Goal: Task Accomplishment & Management: Manage account settings

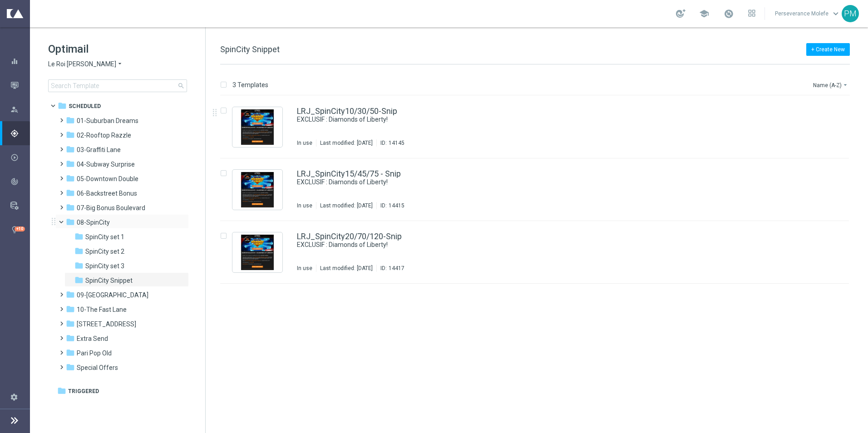
click at [64, 221] on span at bounding box center [66, 220] width 4 height 4
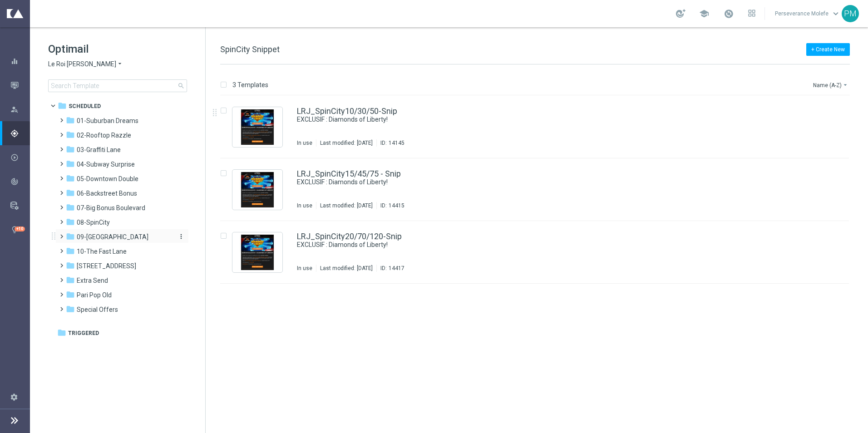
click at [109, 235] on span "09-[GEOGRAPHIC_DATA]" at bounding box center [113, 237] width 72 height 8
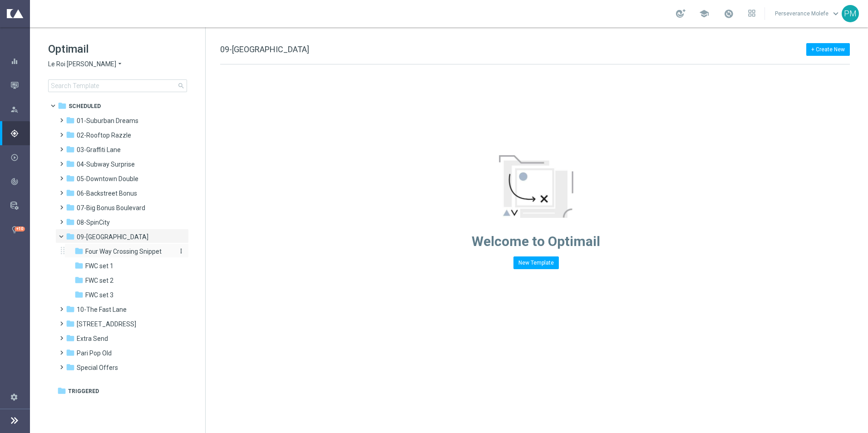
click at [121, 251] on span "Four Way Crossing Snippet" at bounding box center [123, 252] width 76 height 8
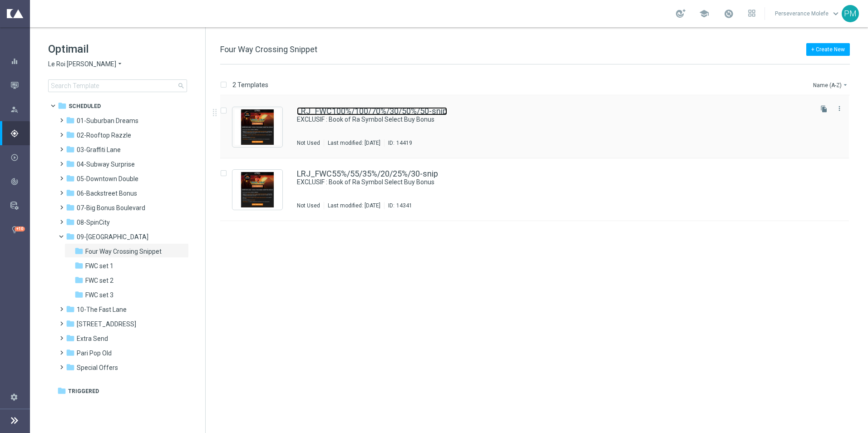
click at [374, 111] on link "LRJ_FWC100%/100/70%/30/50%/50-snip" at bounding box center [372, 111] width 150 height 8
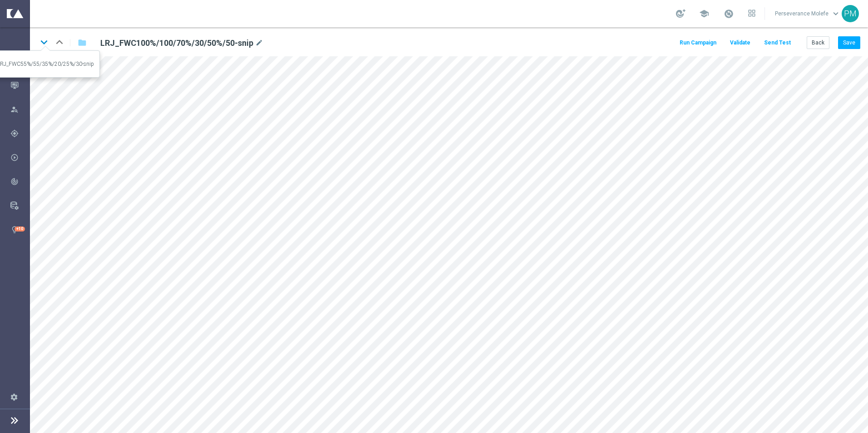
click at [42, 42] on icon "keyboard_arrow_down" at bounding box center [44, 42] width 14 height 14
click at [846, 39] on button "Save" at bounding box center [849, 42] width 22 height 13
click at [811, 41] on button "Back" at bounding box center [818, 42] width 23 height 13
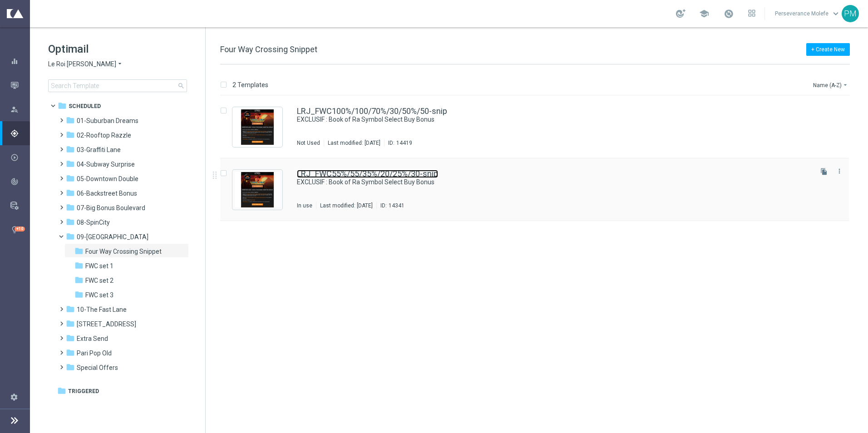
click at [366, 172] on link "LRJ_FWC55%/55/35%/20/25%/30-snip" at bounding box center [367, 174] width 141 height 8
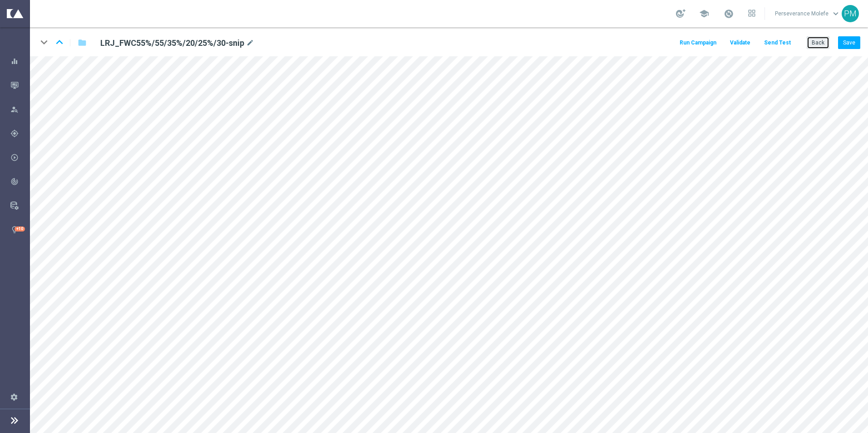
click at [818, 45] on button "Back" at bounding box center [818, 42] width 23 height 13
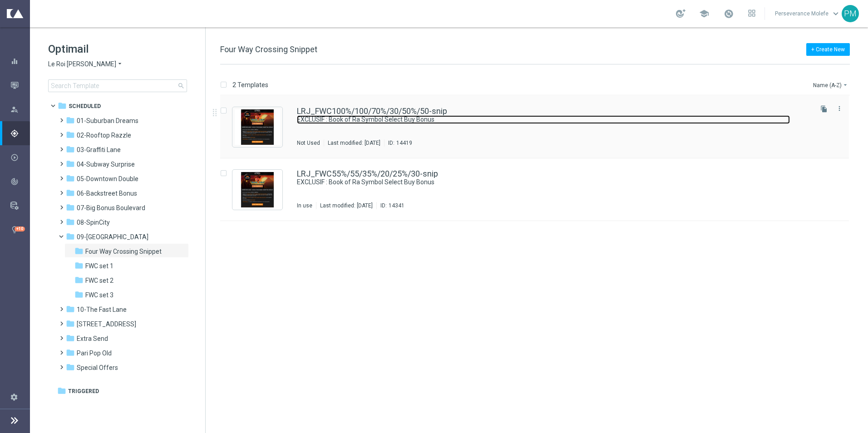
click at [319, 115] on link "EXCLUSIF : Book of Ra Symbol Select Buy Bonus" at bounding box center [543, 119] width 493 height 9
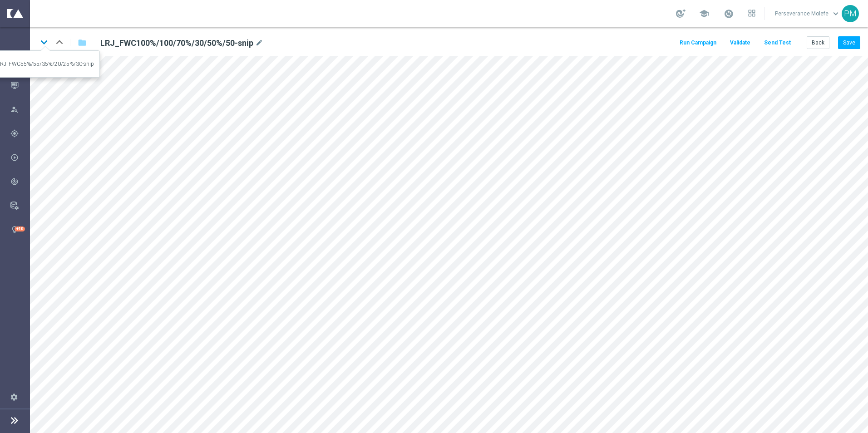
click at [40, 42] on icon "keyboard_arrow_down" at bounding box center [44, 42] width 14 height 14
click at [812, 42] on button "Back" at bounding box center [818, 42] width 23 height 13
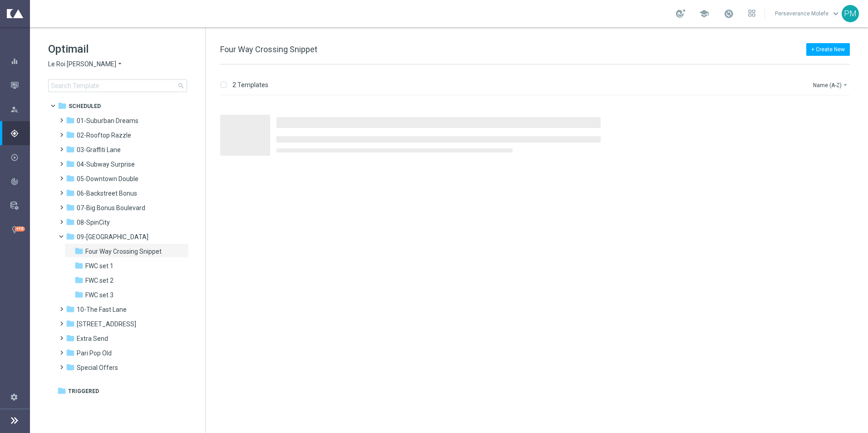
click at [71, 66] on span "Le Roi [PERSON_NAME]" at bounding box center [82, 64] width 68 height 9
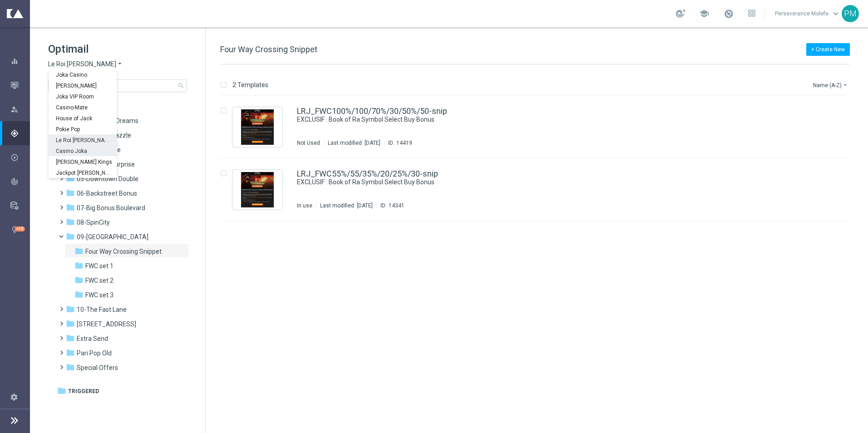
click at [0, 0] on span "Casino Joka" at bounding box center [0, 0] width 0 height 0
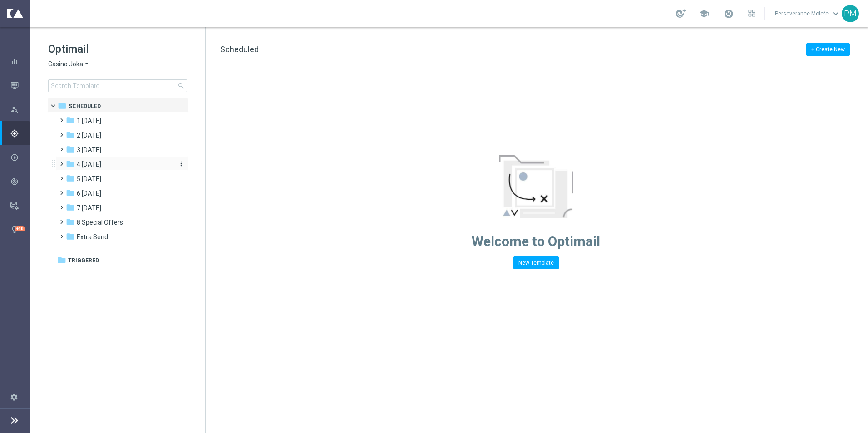
click at [91, 169] on div "folder 4 [DATE]" at bounding box center [118, 164] width 104 height 10
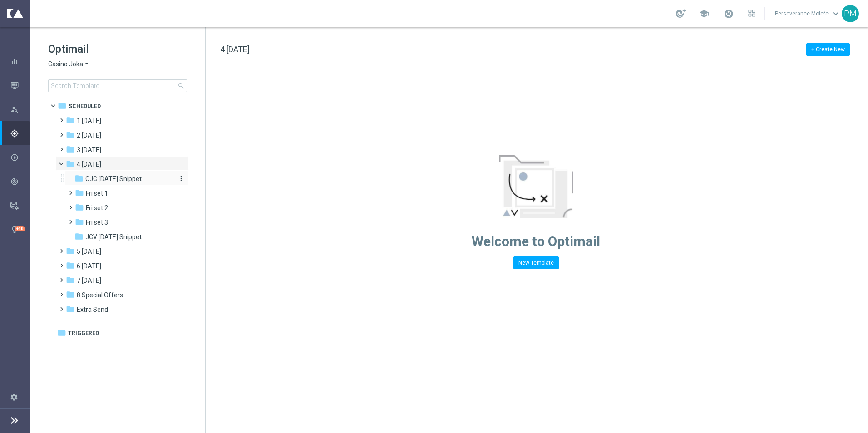
click at [108, 177] on span "CJC [DATE] Snippet" at bounding box center [113, 179] width 56 height 8
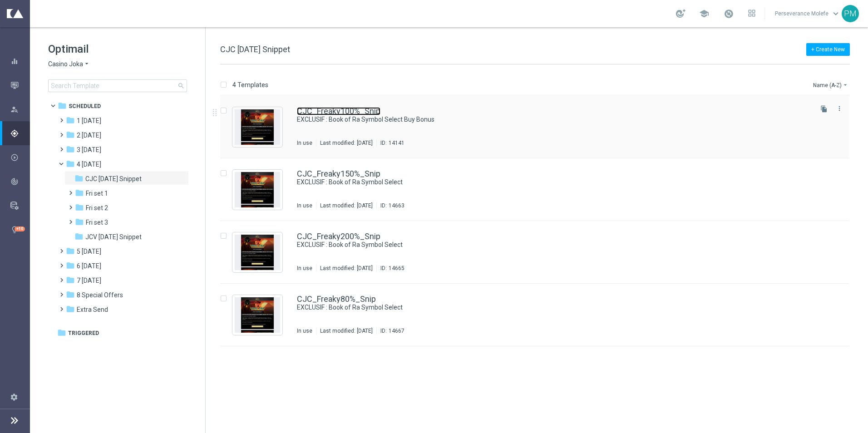
click at [357, 114] on link "CJC_Freaky100%_Snip" at bounding box center [339, 111] width 84 height 8
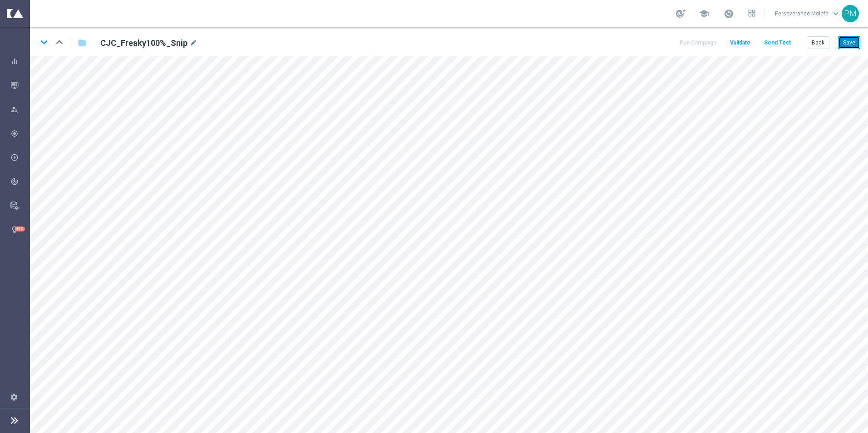
click at [843, 48] on button "Save" at bounding box center [849, 42] width 22 height 13
click at [844, 45] on button "Save" at bounding box center [849, 42] width 22 height 13
click at [810, 45] on button "Back" at bounding box center [818, 42] width 23 height 13
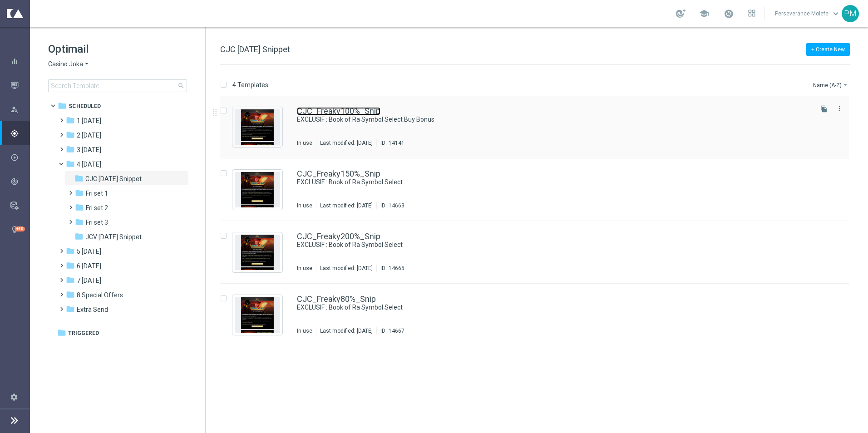
click at [318, 109] on link "CJC_Freaky100%_Snip" at bounding box center [339, 111] width 84 height 8
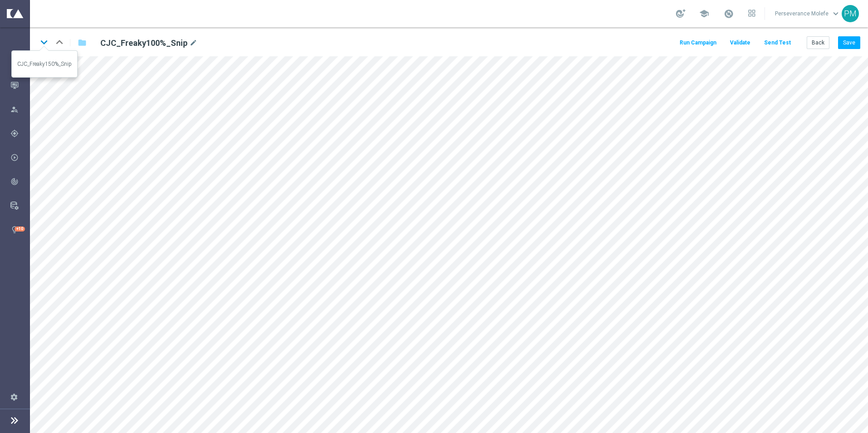
click at [43, 45] on icon "keyboard_arrow_down" at bounding box center [44, 42] width 14 height 14
click at [45, 41] on icon "keyboard_arrow_down" at bounding box center [44, 42] width 14 height 14
click at [48, 43] on icon "keyboard_arrow_down" at bounding box center [44, 42] width 14 height 14
click at [819, 44] on button "Back" at bounding box center [818, 42] width 23 height 13
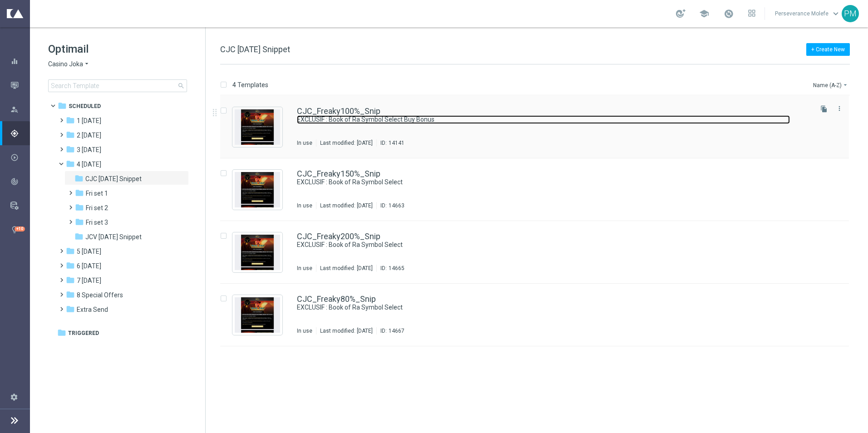
click at [356, 115] on link "EXCLUSIF : Book of Ra Symbol Select Buy Bonus" at bounding box center [543, 119] width 493 height 9
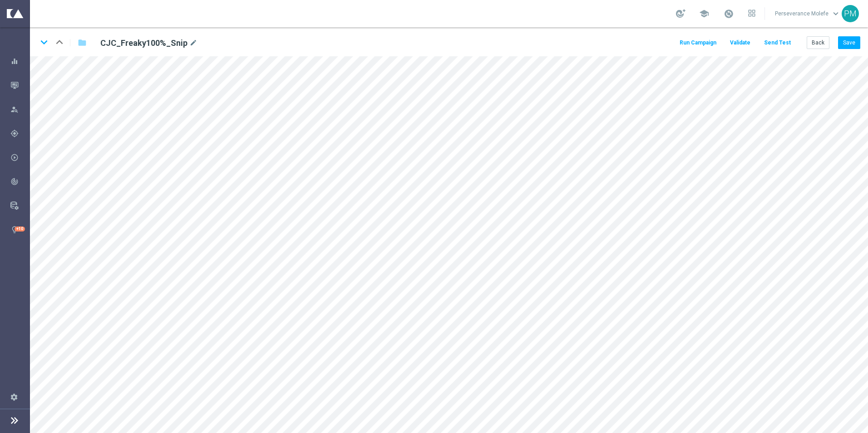
click at [789, 45] on button "Send Test" at bounding box center [778, 43] width 30 height 12
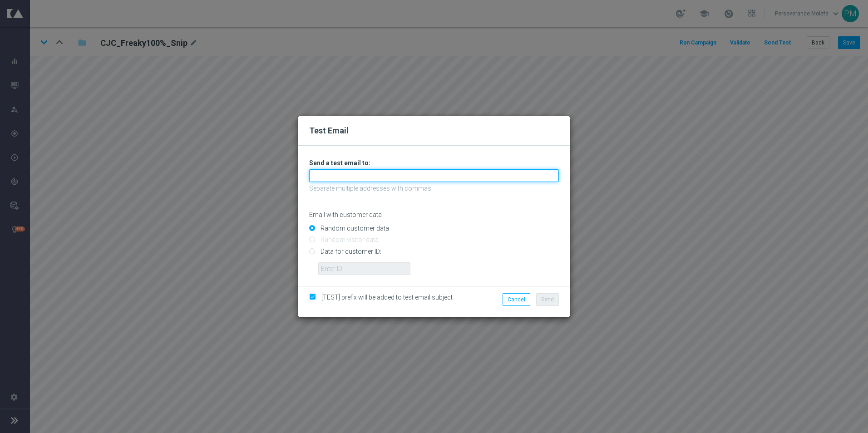
click at [415, 181] on input "text" at bounding box center [434, 175] width 250 height 13
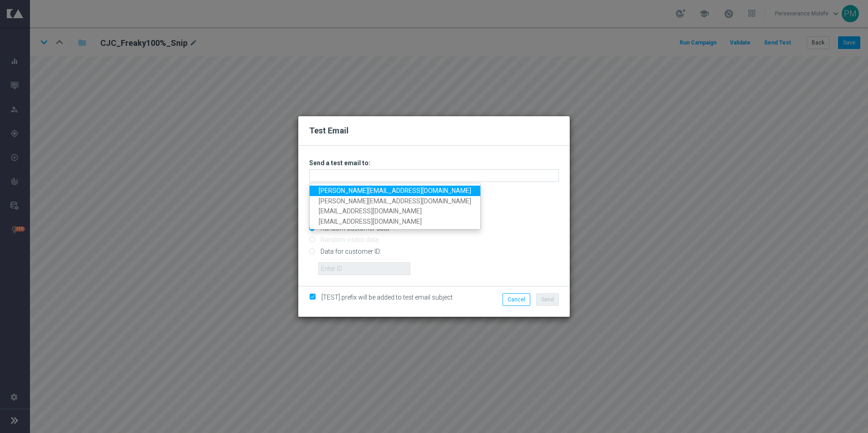
click at [357, 191] on link "[PERSON_NAME][EMAIL_ADDRESS][DOMAIN_NAME]" at bounding box center [395, 191] width 171 height 10
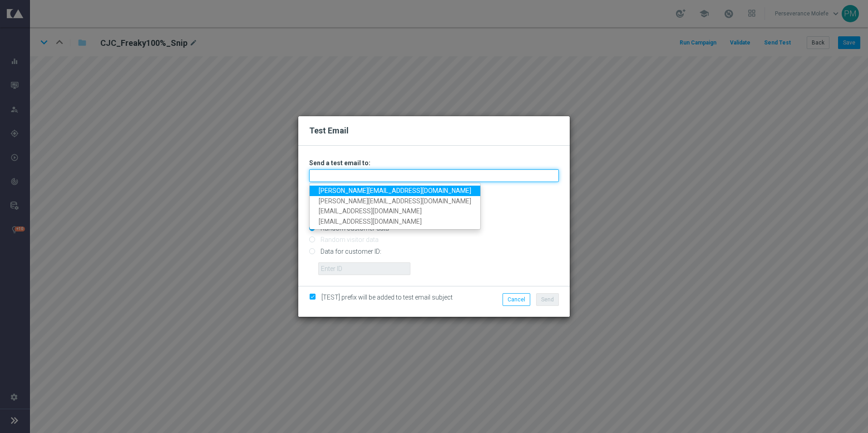
type input "[PERSON_NAME][EMAIL_ADDRESS][DOMAIN_NAME]"
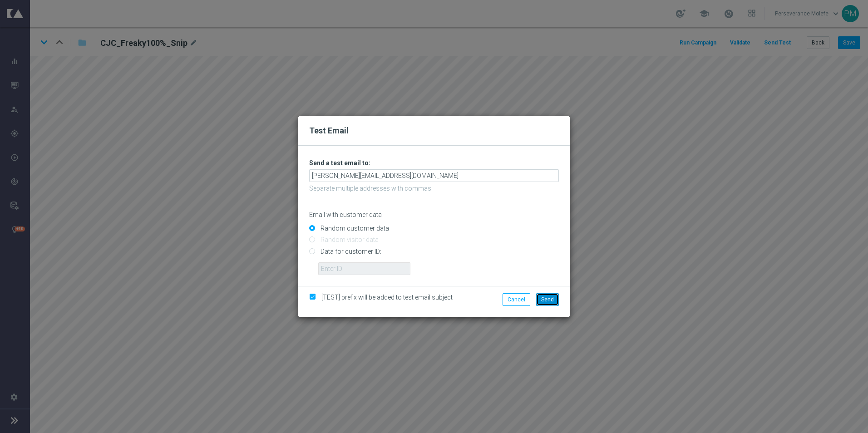
click at [546, 298] on span "Send" at bounding box center [547, 300] width 13 height 6
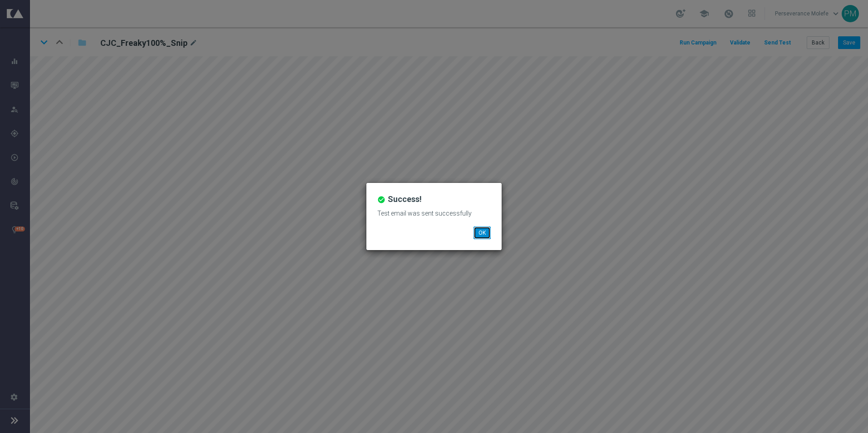
click at [487, 230] on button "OK" at bounding box center [482, 233] width 17 height 13
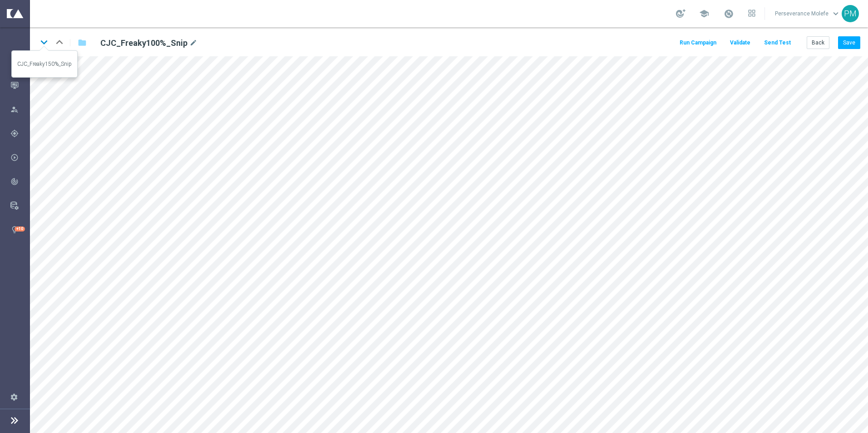
click at [44, 48] on icon "keyboard_arrow_down" at bounding box center [44, 42] width 14 height 14
click at [854, 48] on button "Save" at bounding box center [849, 42] width 22 height 13
click at [46, 46] on icon "keyboard_arrow_down" at bounding box center [44, 42] width 14 height 14
click at [45, 46] on icon "keyboard_arrow_down" at bounding box center [44, 42] width 14 height 14
click at [816, 46] on button "Back" at bounding box center [818, 42] width 23 height 13
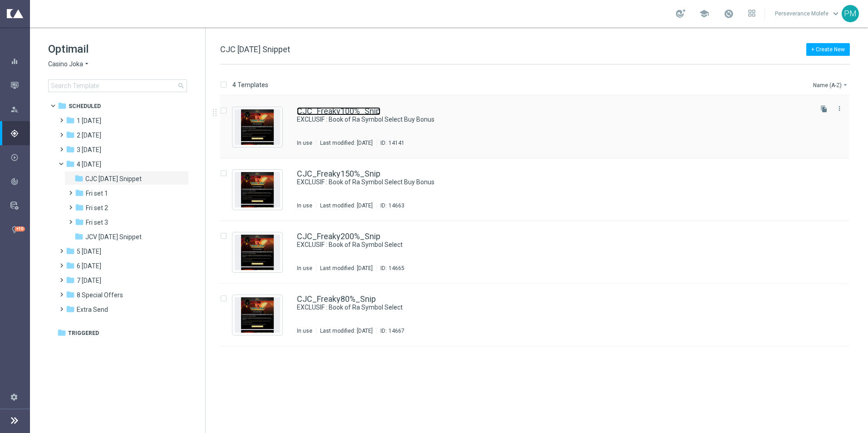
click at [327, 114] on link "CJC_Freaky100%_Snip" at bounding box center [339, 111] width 84 height 8
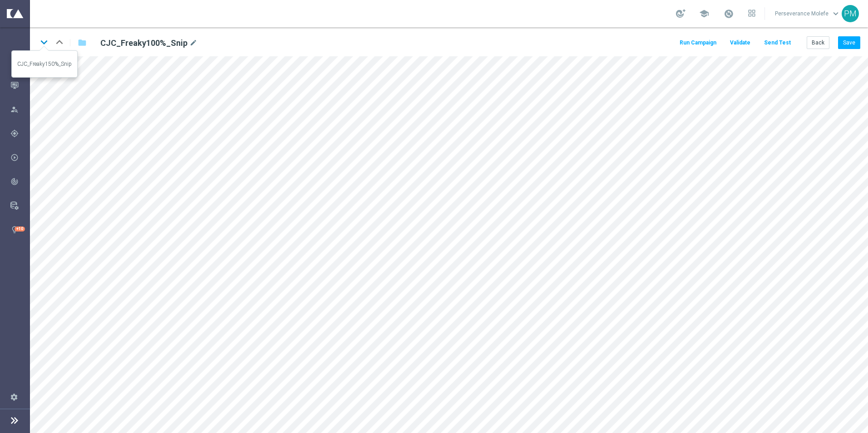
click at [48, 40] on icon "keyboard_arrow_down" at bounding box center [44, 42] width 14 height 14
click at [43, 44] on icon "keyboard_arrow_down" at bounding box center [44, 42] width 14 height 14
click at [41, 43] on icon "keyboard_arrow_down" at bounding box center [44, 42] width 14 height 14
click at [819, 39] on button "Back" at bounding box center [818, 42] width 23 height 13
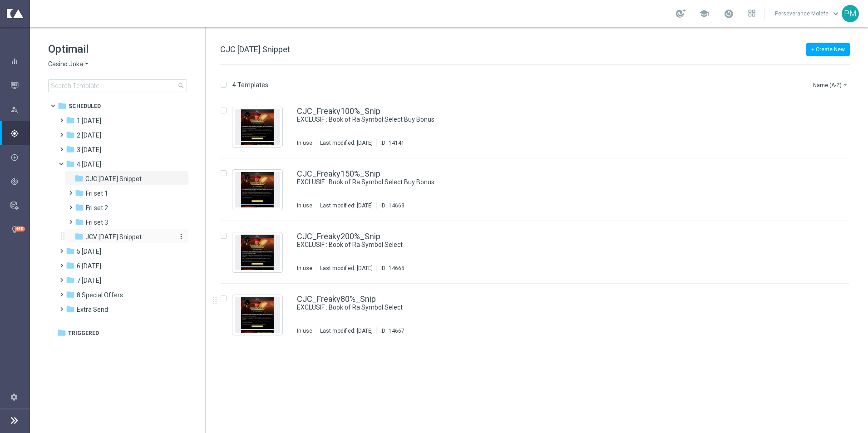
click at [144, 235] on div "folder JCV [DATE] Snippet" at bounding box center [122, 237] width 97 height 10
drag, startPoint x: 280, startPoint y: 144, endPoint x: 301, endPoint y: 114, distance: 36.5
click at [298, 115] on link "JCV_Freaky100%_Snip" at bounding box center [338, 111] width 83 height 8
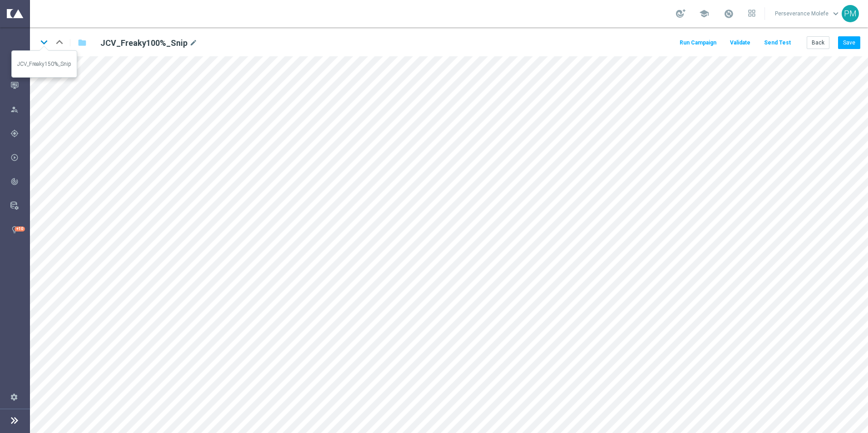
click at [47, 45] on icon "keyboard_arrow_down" at bounding box center [44, 42] width 14 height 14
click at [44, 46] on icon "keyboard_arrow_down" at bounding box center [44, 42] width 14 height 14
click at [827, 38] on button "Back" at bounding box center [818, 42] width 23 height 13
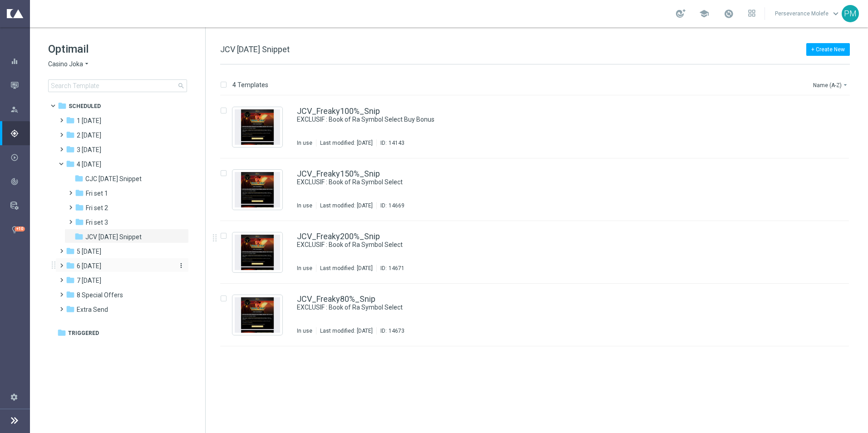
click at [99, 265] on span "6 [DATE]" at bounding box center [89, 266] width 25 height 8
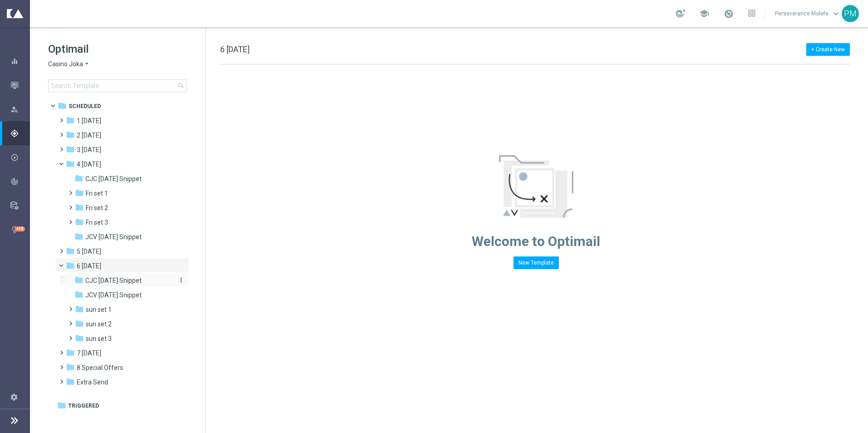
click at [138, 279] on span "CJC [DATE] Snippet" at bounding box center [113, 281] width 56 height 8
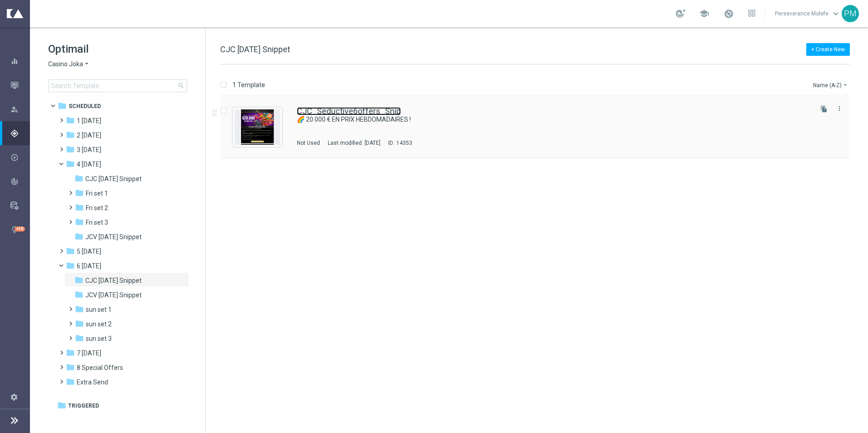
click at [316, 107] on link "CJC_Seductive6offers_Snip" at bounding box center [349, 111] width 104 height 8
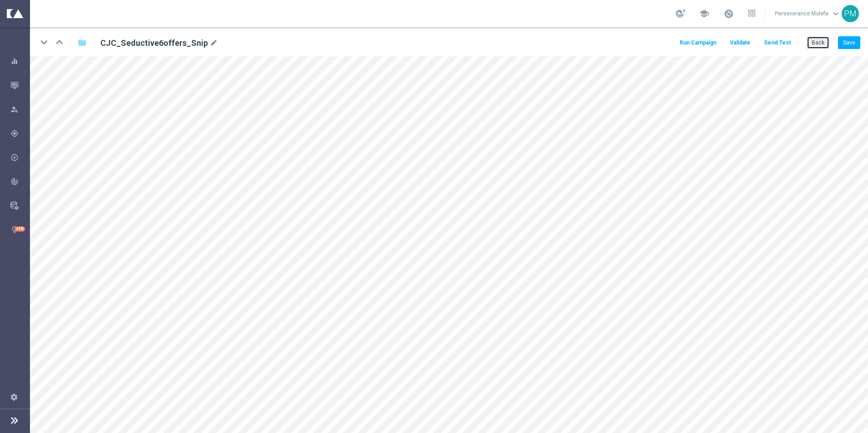
click at [813, 41] on button "Back" at bounding box center [818, 42] width 23 height 13
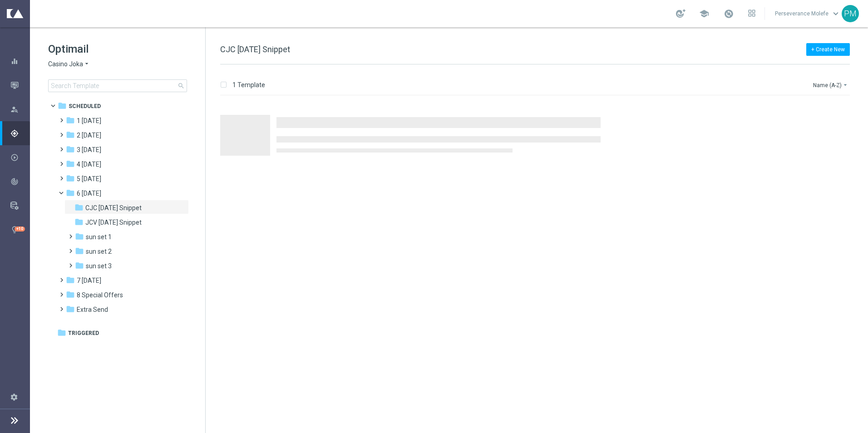
click at [73, 66] on span "Casino Joka" at bounding box center [65, 64] width 35 height 9
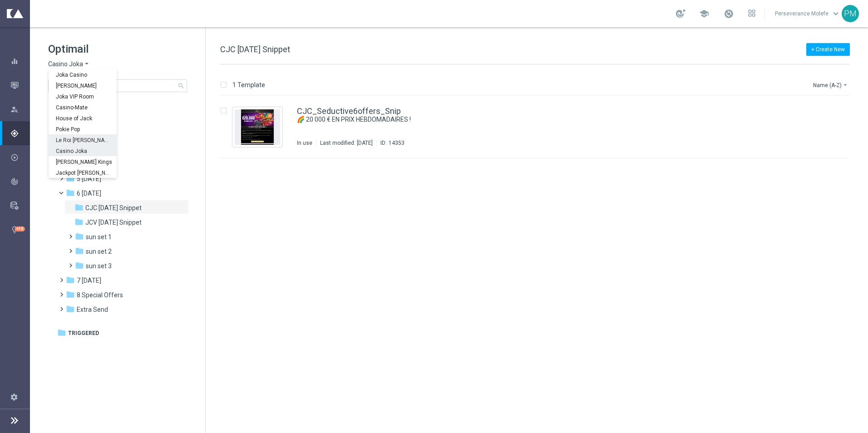
click at [72, 136] on div "Le Roi [PERSON_NAME]" at bounding box center [83, 139] width 68 height 11
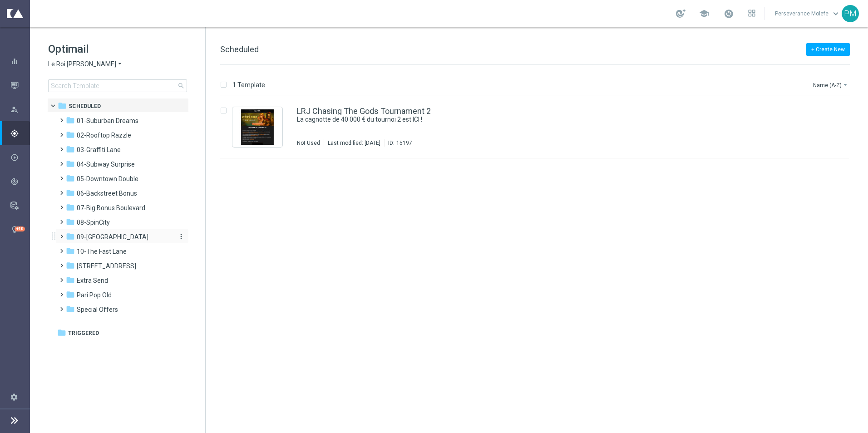
click at [122, 236] on span "09-[GEOGRAPHIC_DATA]" at bounding box center [113, 237] width 72 height 8
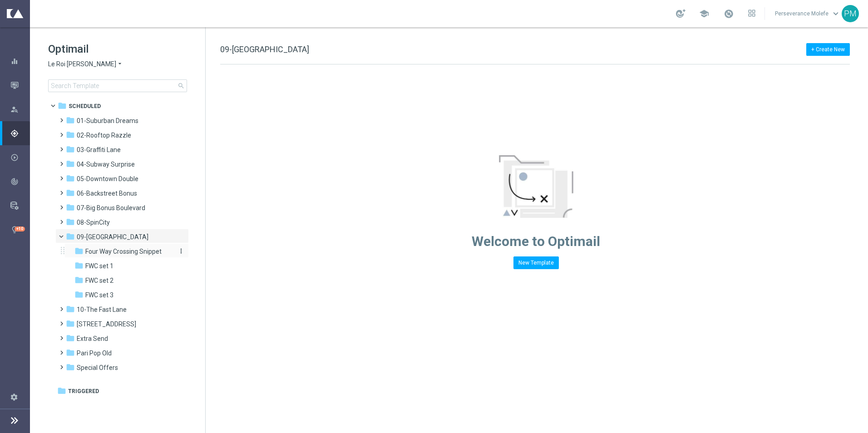
click at [126, 248] on span "Four Way Crossing Snippet" at bounding box center [123, 252] width 76 height 8
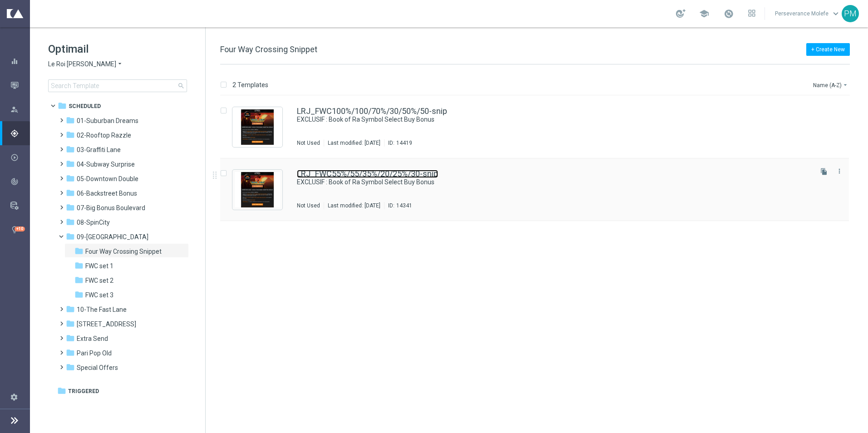
click at [373, 173] on link "LRJ_FWC55%/55/35%/20/25%/30-snip" at bounding box center [367, 174] width 141 height 8
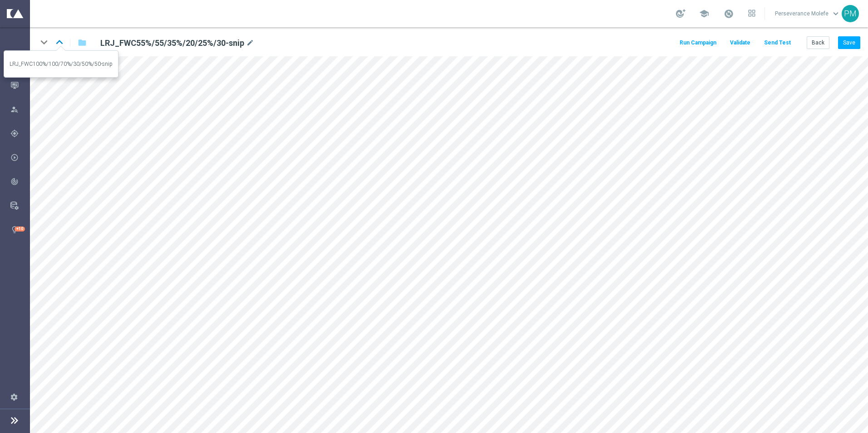
click at [61, 45] on icon "keyboard_arrow_up" at bounding box center [60, 42] width 14 height 14
click at [812, 48] on button "Back" at bounding box center [818, 42] width 23 height 13
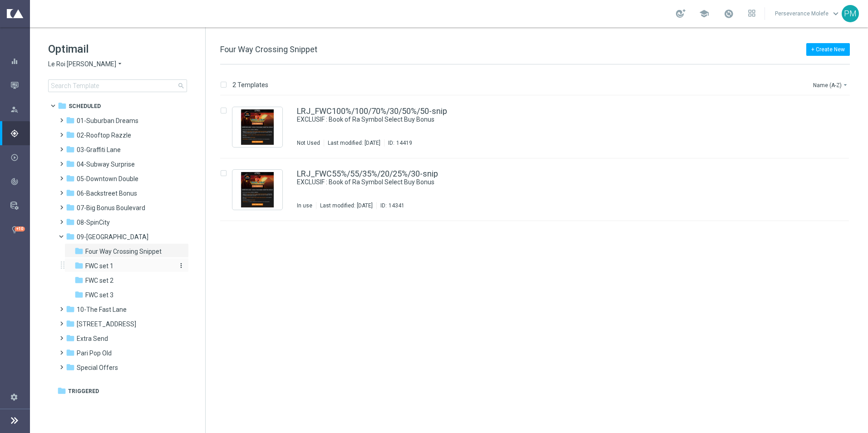
click at [121, 271] on div "folder FWC set 1" at bounding box center [122, 266] width 97 height 10
click at [312, 165] on div "LRJ_FWC55%/55/35%20/25%30-set1 TRAVERSÉE À QUATRE VOIES | Quatre bonus, choisis…" at bounding box center [534, 190] width 629 height 63
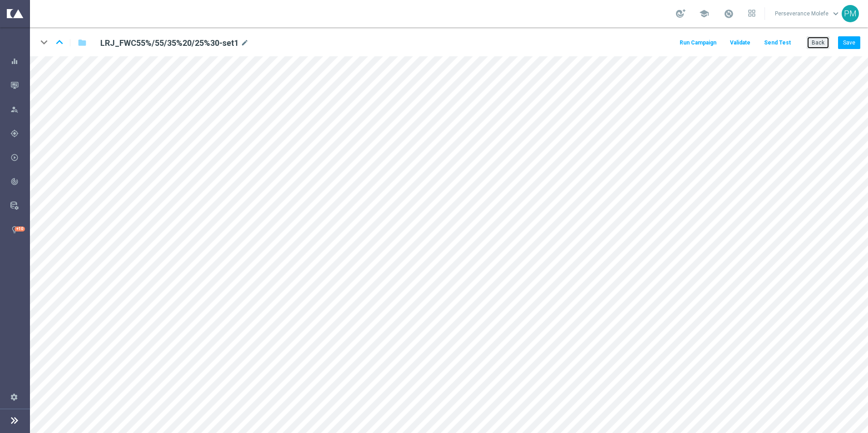
click at [818, 43] on button "Back" at bounding box center [818, 42] width 23 height 13
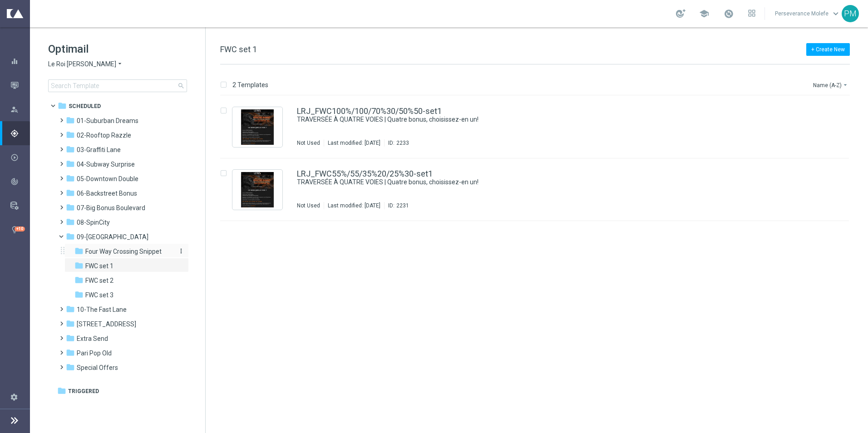
click at [117, 253] on span "Four Way Crossing Snippet" at bounding box center [123, 252] width 76 height 8
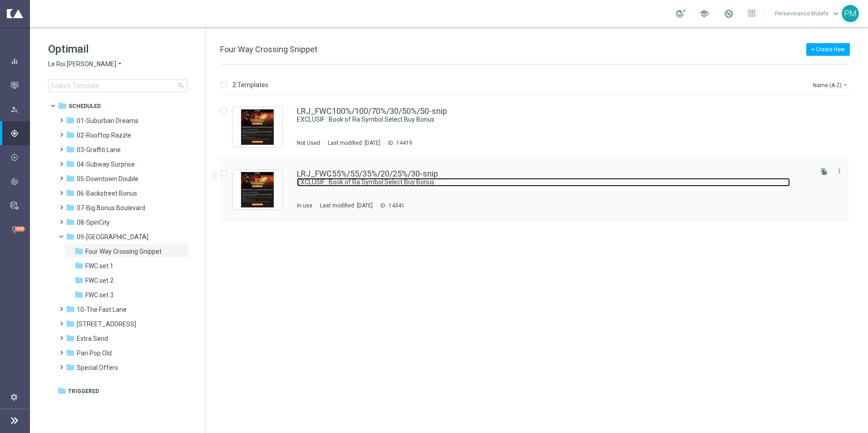
click at [331, 183] on link "EXCLUSIF : Book of Ra Symbol Select Buy Bonus" at bounding box center [543, 182] width 493 height 9
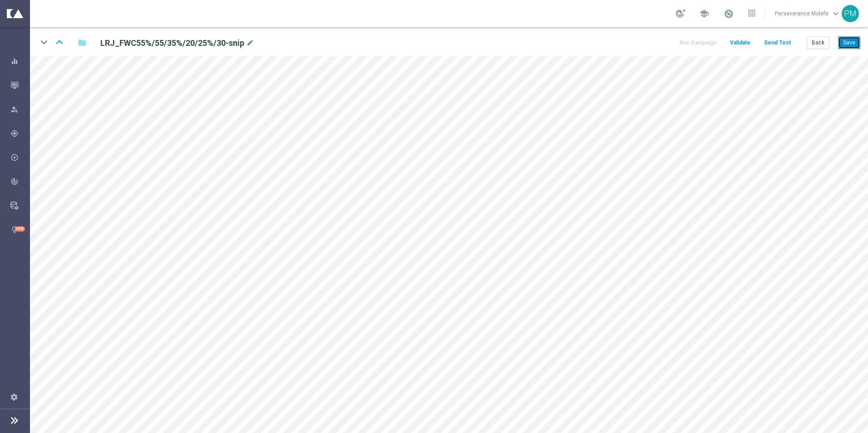
click at [844, 48] on button "Save" at bounding box center [849, 42] width 22 height 13
click at [816, 46] on button "Back" at bounding box center [818, 42] width 23 height 13
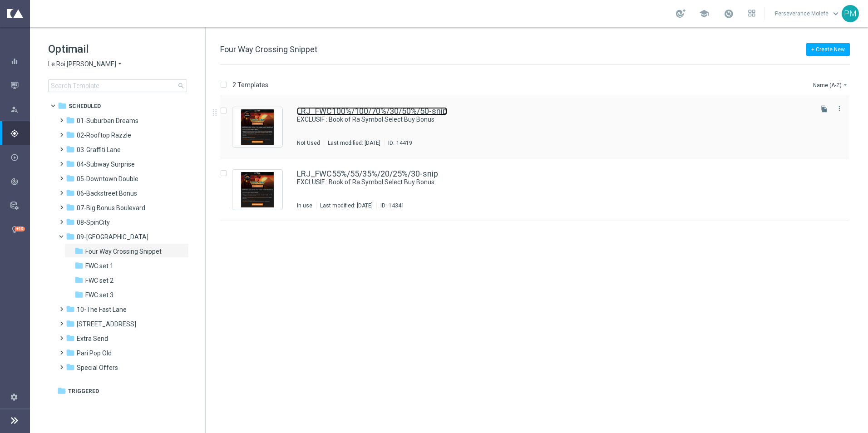
click at [345, 115] on link "LRJ_FWC100%/100/70%/30/50%/50-snip" at bounding box center [372, 111] width 150 height 8
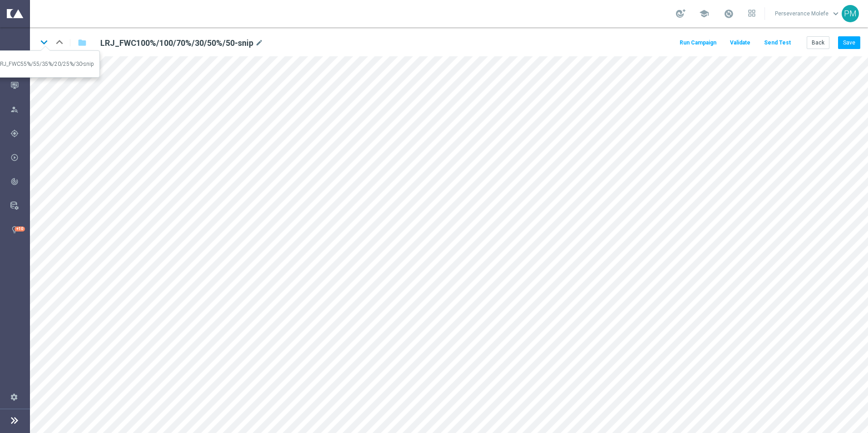
click at [47, 45] on icon "keyboard_arrow_down" at bounding box center [44, 42] width 14 height 14
click at [787, 45] on button "Send Test" at bounding box center [778, 43] width 30 height 12
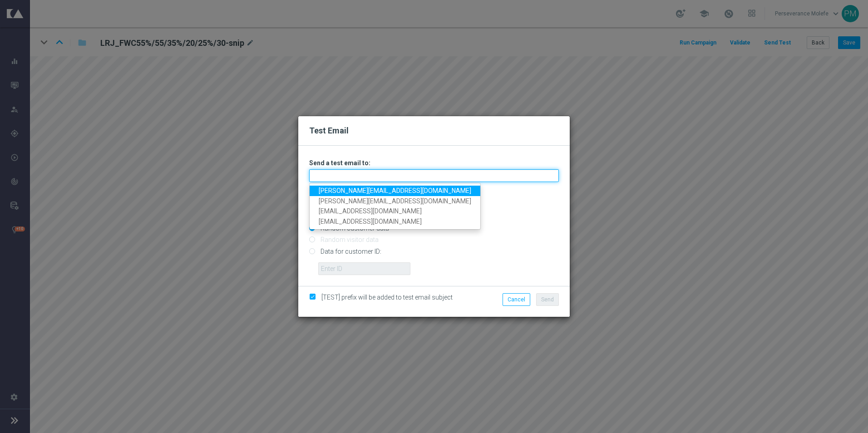
click at [376, 172] on input "text" at bounding box center [434, 175] width 250 height 13
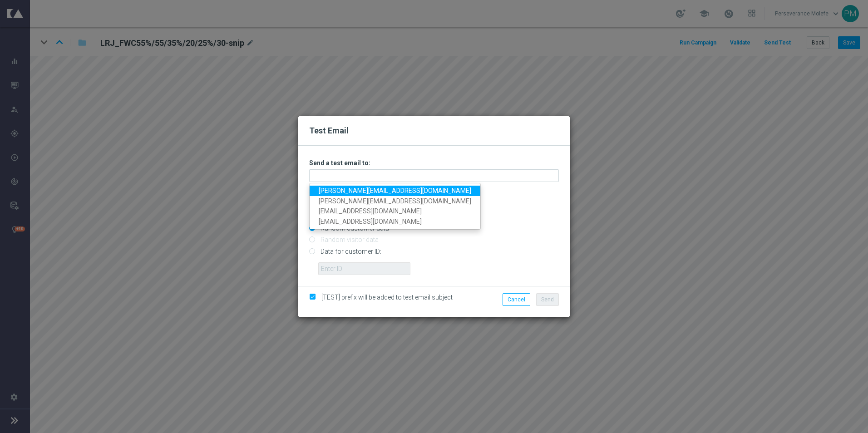
click at [348, 189] on link "[PERSON_NAME][EMAIL_ADDRESS][DOMAIN_NAME]" at bounding box center [395, 191] width 171 height 10
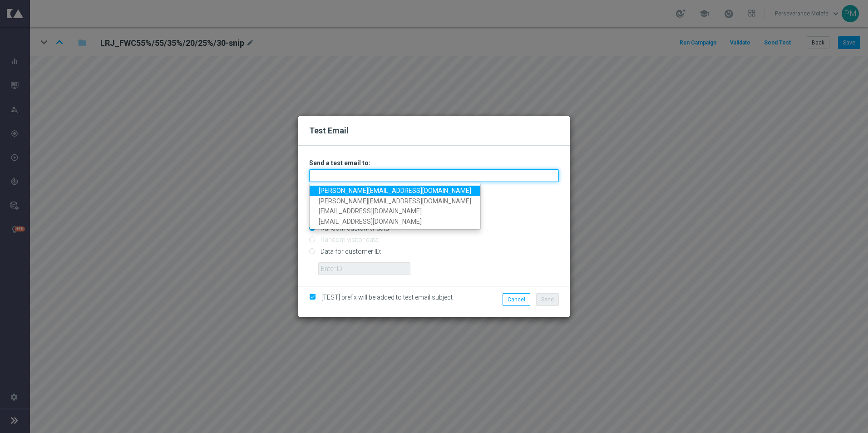
type input "[PERSON_NAME][EMAIL_ADDRESS][DOMAIN_NAME]"
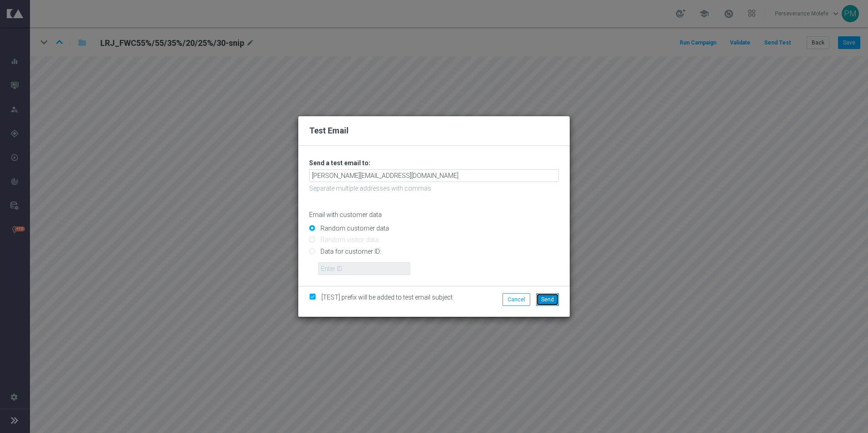
click at [545, 295] on button "Send" at bounding box center [547, 299] width 23 height 13
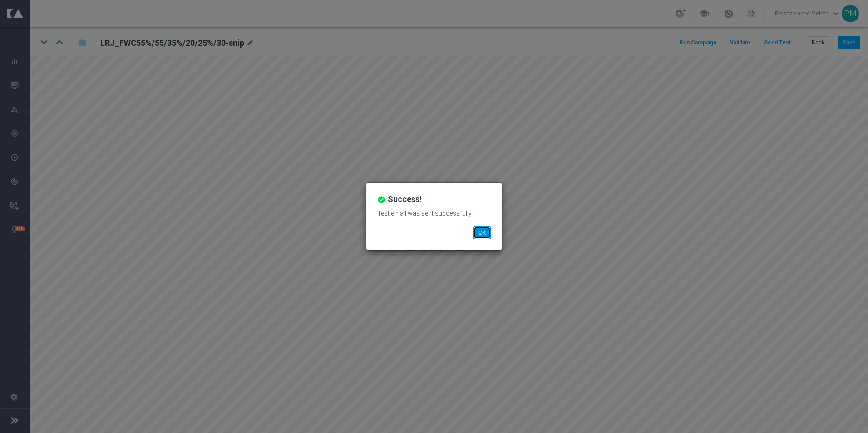
click at [481, 236] on button "OK" at bounding box center [482, 233] width 17 height 13
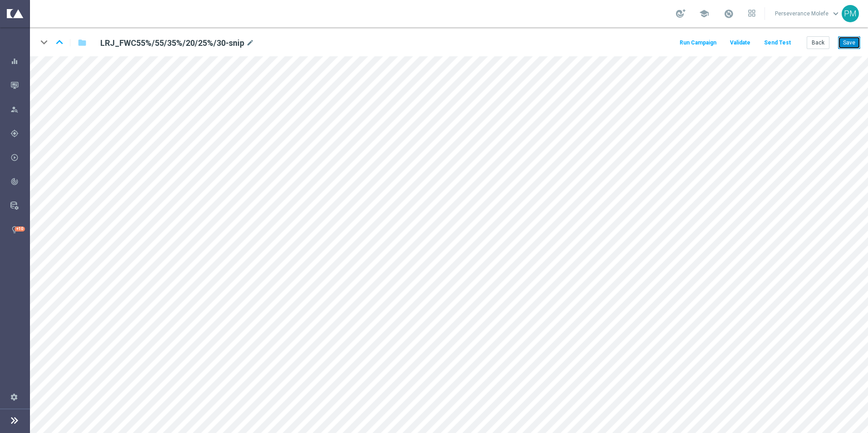
click at [841, 46] on button "Save" at bounding box center [849, 42] width 22 height 13
click at [850, 44] on button "Save" at bounding box center [849, 42] width 22 height 13
click at [812, 46] on button "Back" at bounding box center [818, 42] width 23 height 13
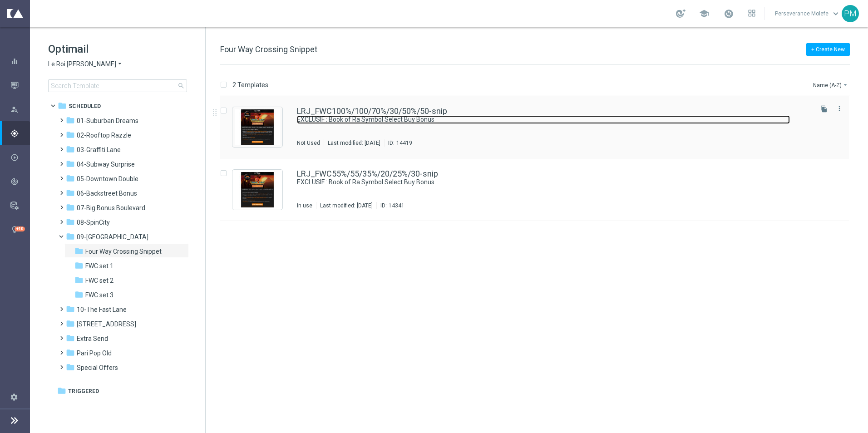
click at [315, 122] on link "EXCLUSIF : Book of Ra Symbol Select Buy Bonus" at bounding box center [543, 119] width 493 height 9
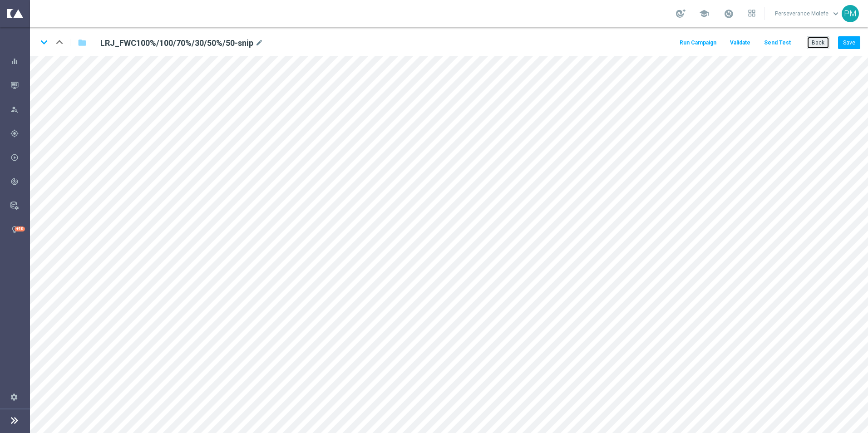
click at [810, 40] on button "Back" at bounding box center [818, 42] width 23 height 13
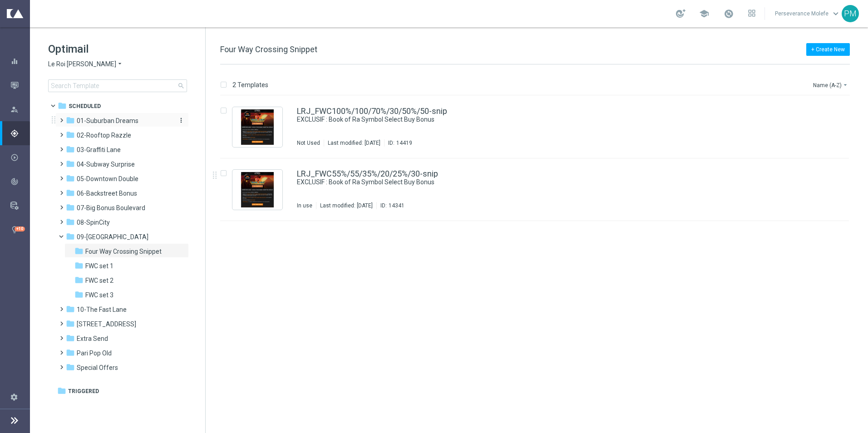
click at [107, 120] on span "01-Suburban Dreams" at bounding box center [108, 121] width 62 height 8
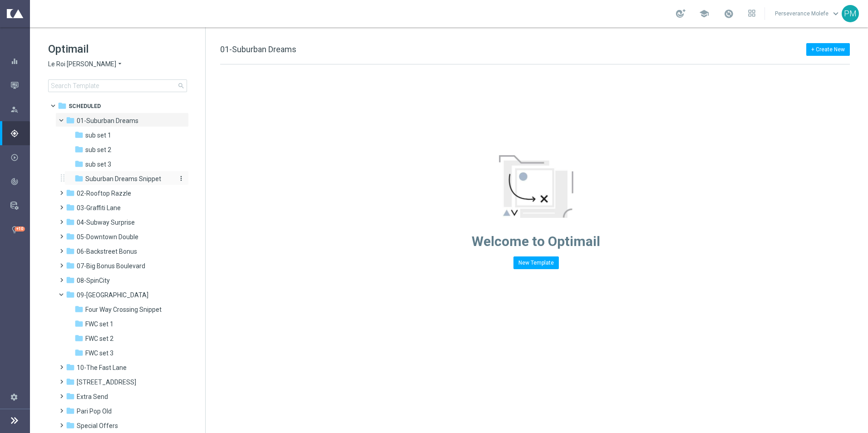
click at [120, 182] on span "Suburban Dreams Snippet" at bounding box center [123, 179] width 76 height 8
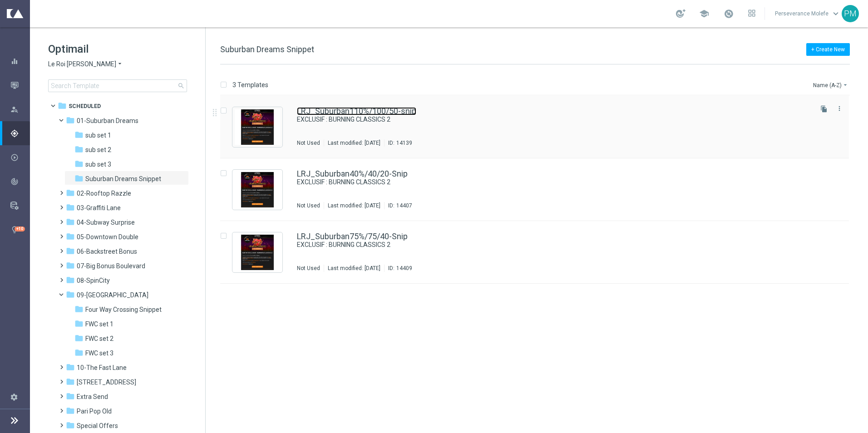
click at [346, 113] on link "LRJ_Suburban110%/100/50-snip" at bounding box center [356, 111] width 119 height 8
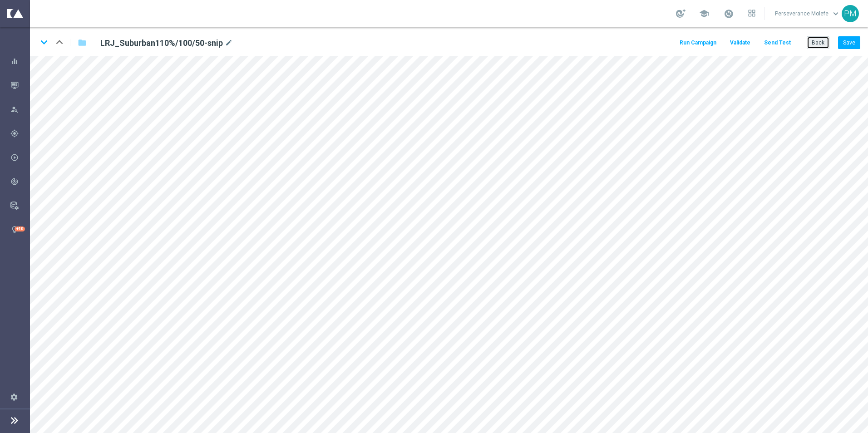
click at [820, 38] on button "Back" at bounding box center [818, 42] width 23 height 13
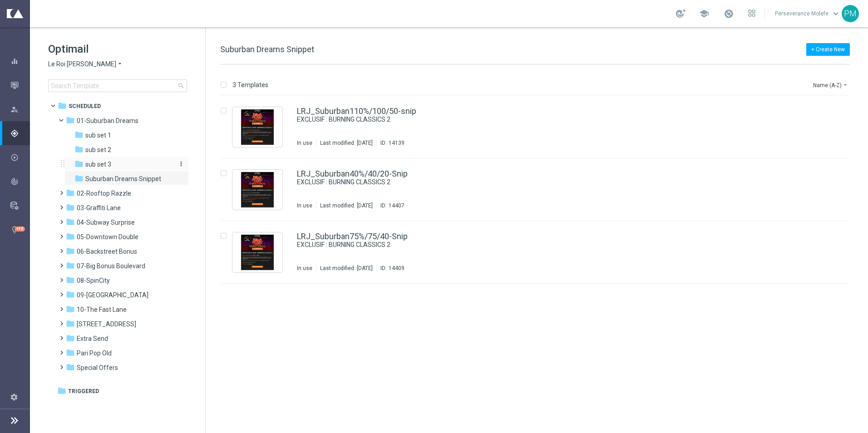
click at [111, 164] on span "sub set 3" at bounding box center [98, 164] width 26 height 8
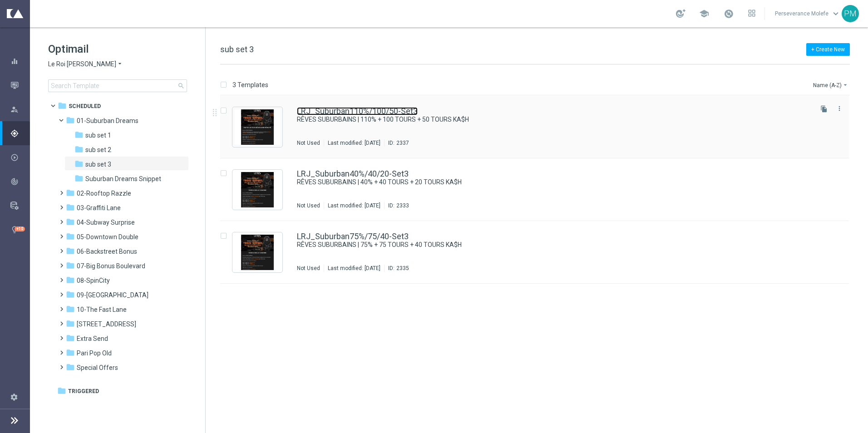
click at [324, 114] on link "LRJ_Suburban110%/100/50-Set3" at bounding box center [357, 111] width 121 height 8
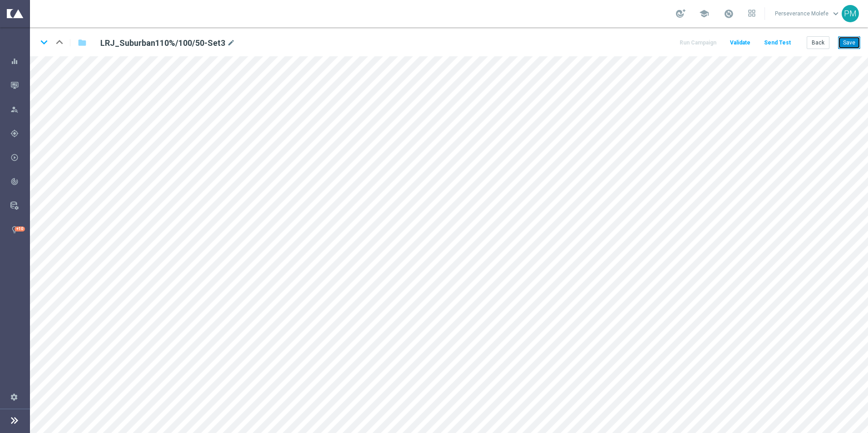
click at [855, 41] on button "Save" at bounding box center [849, 42] width 22 height 13
click at [857, 38] on button "Save" at bounding box center [849, 42] width 22 height 13
click at [821, 39] on button "Back" at bounding box center [818, 42] width 23 height 13
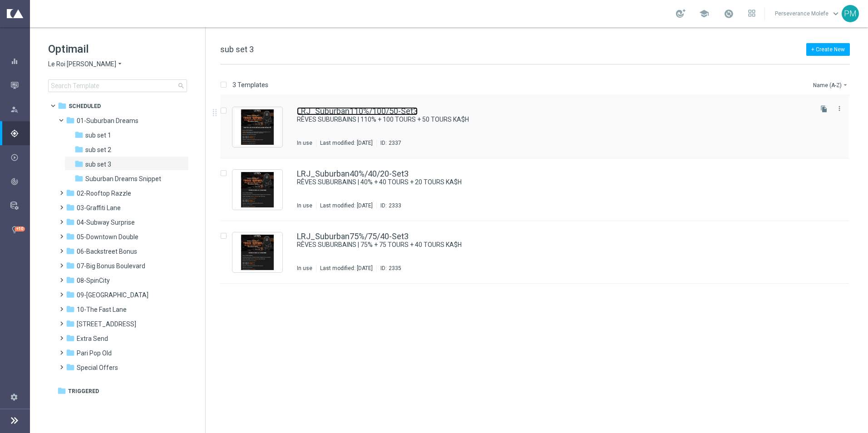
click at [316, 115] on link "LRJ_Suburban110%/100/50-Set3" at bounding box center [357, 111] width 121 height 8
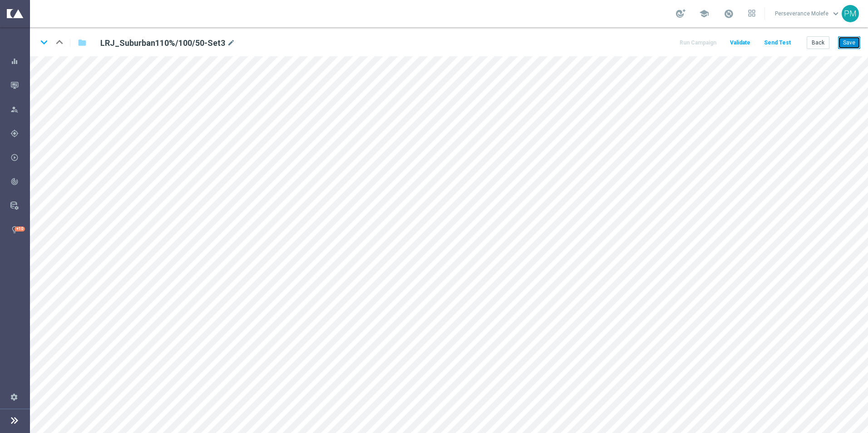
click at [844, 39] on button "Save" at bounding box center [849, 42] width 22 height 13
click at [819, 48] on button "Back" at bounding box center [818, 42] width 23 height 13
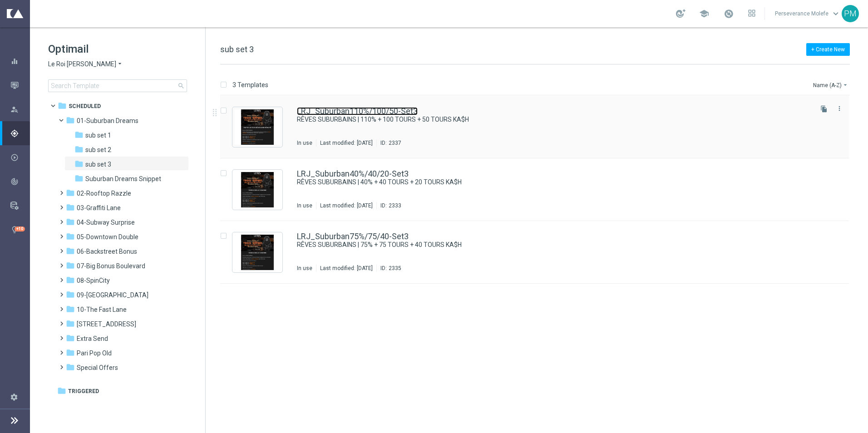
click at [336, 111] on link "LRJ_Suburban110%/100/50-Set3" at bounding box center [357, 111] width 121 height 8
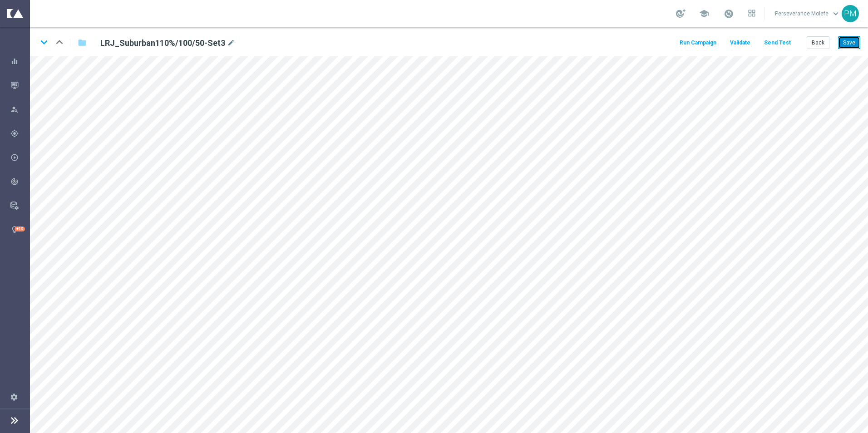
click at [846, 42] on button "Save" at bounding box center [849, 42] width 22 height 13
click at [41, 42] on icon "keyboard_arrow_down" at bounding box center [44, 42] width 14 height 14
click at [851, 46] on button "Save" at bounding box center [849, 42] width 22 height 13
click at [45, 42] on icon "keyboard_arrow_down" at bounding box center [44, 42] width 14 height 14
click at [857, 43] on button "Save" at bounding box center [849, 42] width 22 height 13
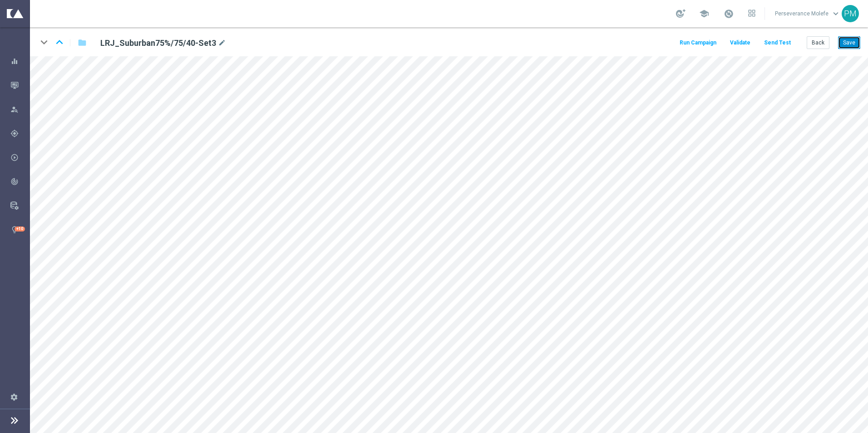
click at [857, 43] on button "Save" at bounding box center [849, 42] width 22 height 13
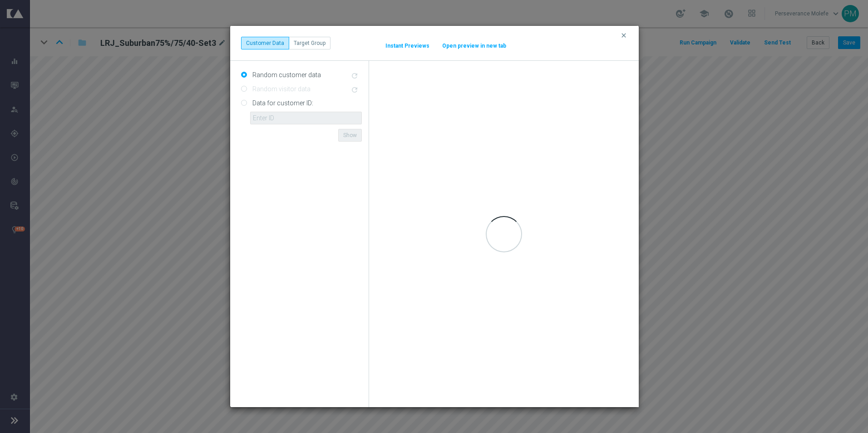
click at [492, 45] on button "Open preview in new tab" at bounding box center [474, 45] width 65 height 7
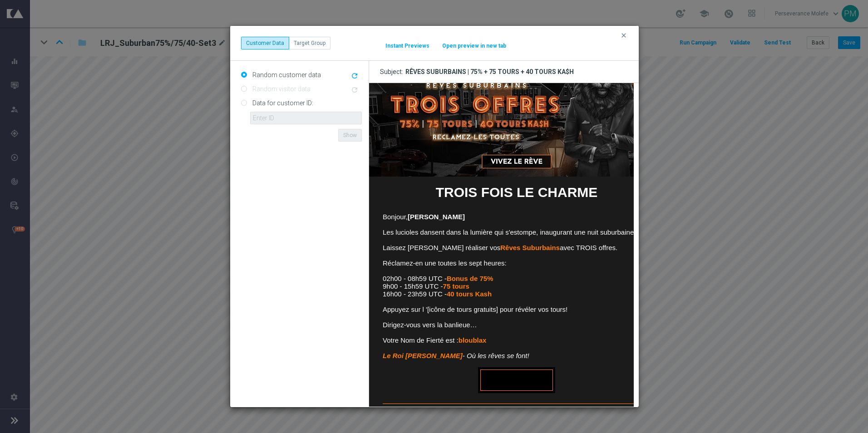
scroll to position [50, 0]
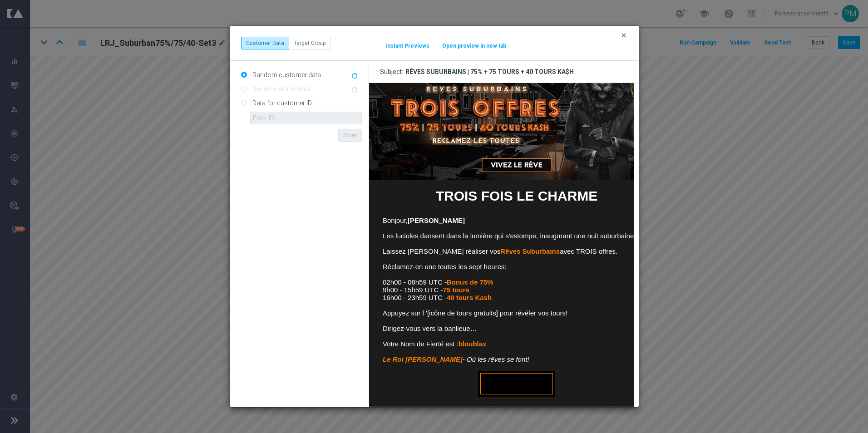
click at [624, 36] on icon "clear" at bounding box center [623, 35] width 7 height 7
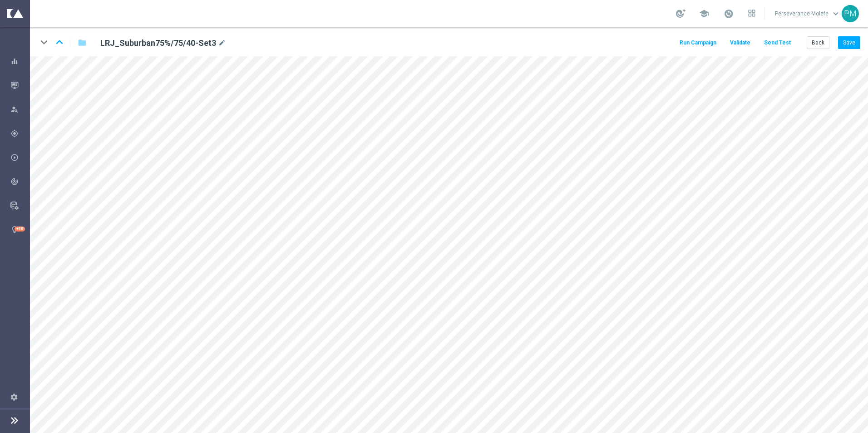
drag, startPoint x: 437, startPoint y: 1, endPoint x: 186, endPoint y: 2, distance: 250.7
click at [355, 2] on div "school Perseverance Molefe keyboard_arrow_down PM" at bounding box center [449, 13] width 838 height 27
click at [61, 45] on icon "keyboard_arrow_up" at bounding box center [60, 42] width 14 height 14
click at [45, 43] on icon "keyboard_arrow_down" at bounding box center [44, 42] width 14 height 14
click at [838, 44] on div "Back Save" at bounding box center [834, 42] width 54 height 13
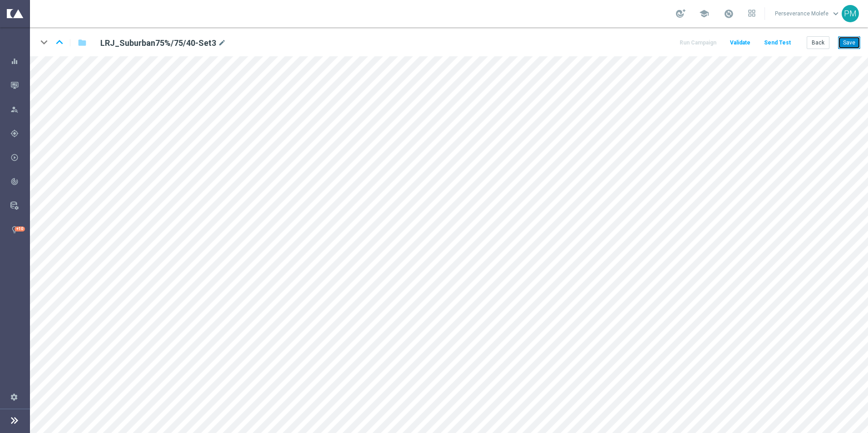
click at [842, 43] on button "Save" at bounding box center [849, 42] width 22 height 13
click at [829, 43] on button "Back" at bounding box center [818, 42] width 23 height 13
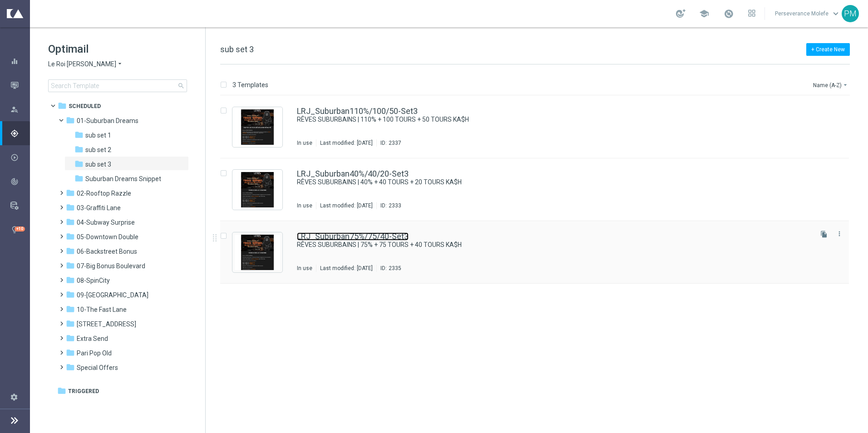
click at [365, 233] on link "LRJ_Suburban75%/75/40-Set3" at bounding box center [353, 237] width 112 height 8
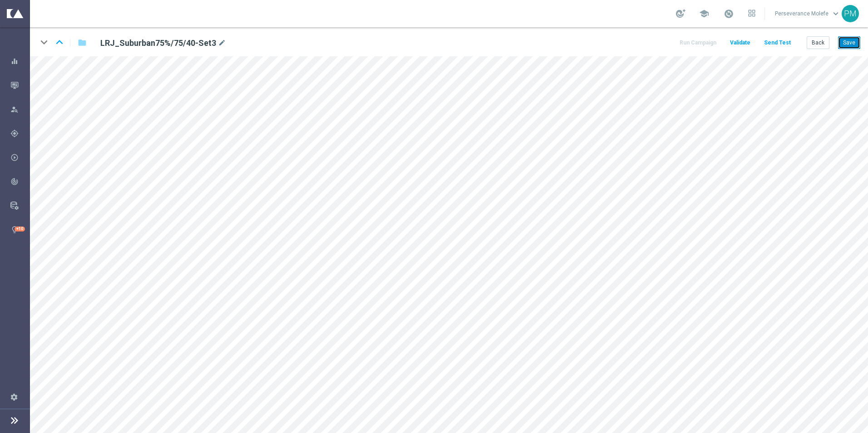
click at [847, 48] on button "Save" at bounding box center [849, 42] width 22 height 13
click at [848, 44] on button "Save" at bounding box center [849, 42] width 22 height 13
click at [61, 43] on icon "keyboard_arrow_up" at bounding box center [60, 42] width 14 height 14
click at [848, 47] on button "Save" at bounding box center [849, 42] width 22 height 13
click at [44, 45] on icon "keyboard_arrow_down" at bounding box center [44, 42] width 14 height 14
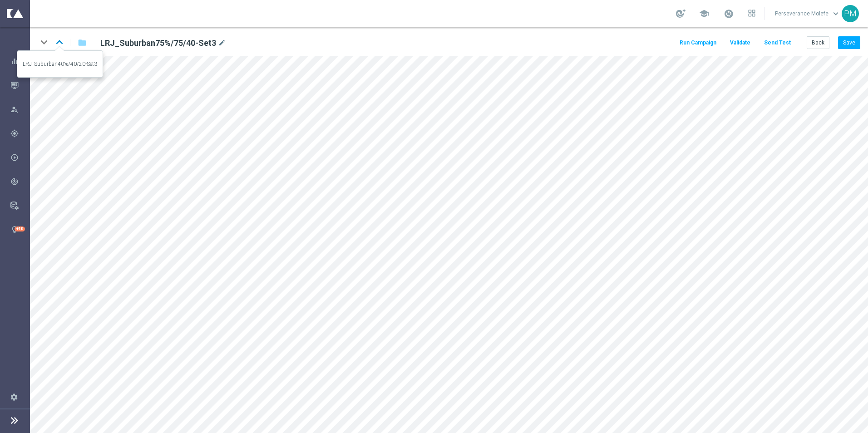
click at [66, 39] on icon "keyboard_arrow_up" at bounding box center [60, 42] width 14 height 14
click at [54, 45] on icon "keyboard_arrow_up" at bounding box center [60, 42] width 14 height 14
click at [776, 43] on button "Send Test" at bounding box center [778, 43] width 30 height 12
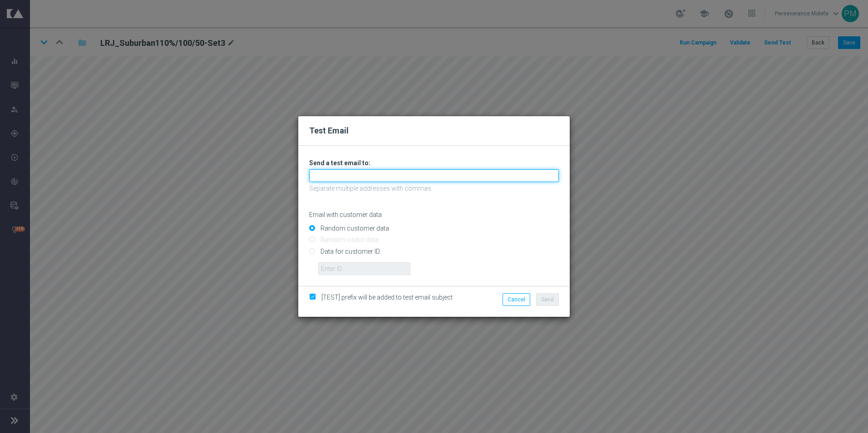
click at [421, 174] on input "text" at bounding box center [434, 175] width 250 height 13
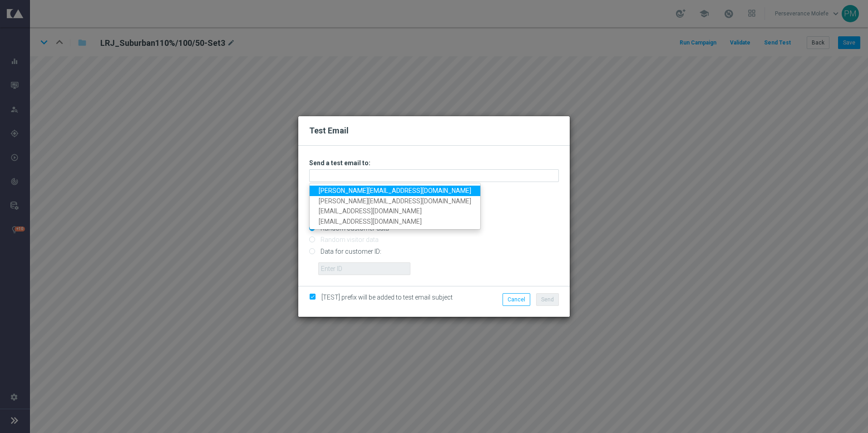
click at [366, 192] on link "[PERSON_NAME][EMAIL_ADDRESS][DOMAIN_NAME]" at bounding box center [395, 191] width 171 height 10
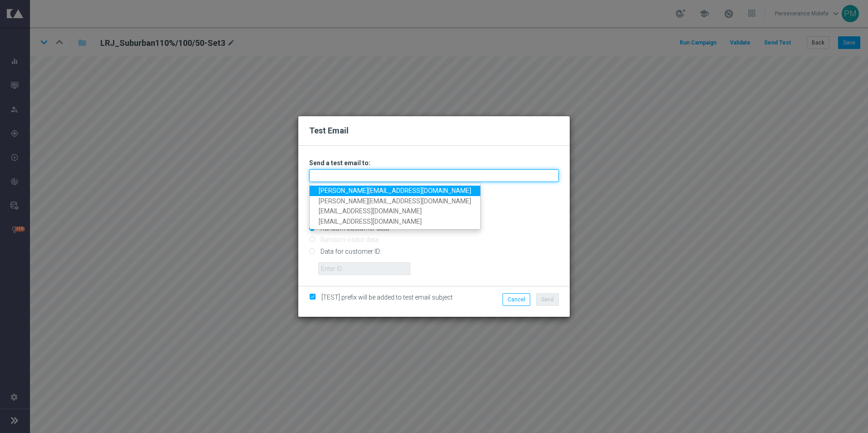
type input "[PERSON_NAME][EMAIL_ADDRESS][DOMAIN_NAME]"
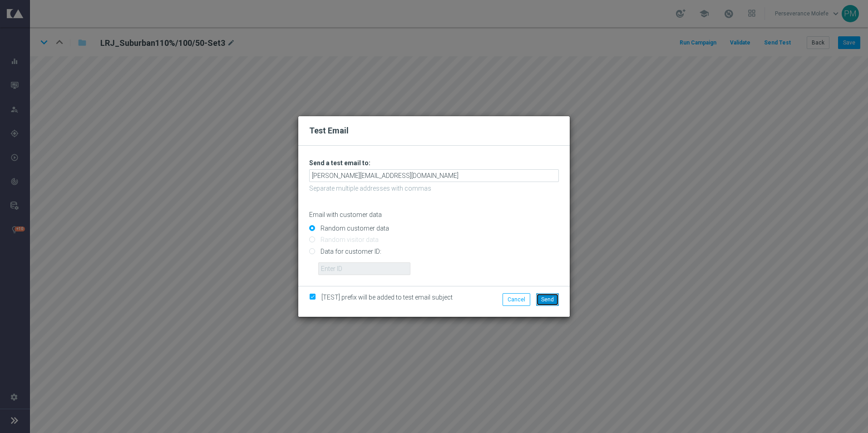
click at [544, 297] on span "Send" at bounding box center [547, 300] width 13 height 6
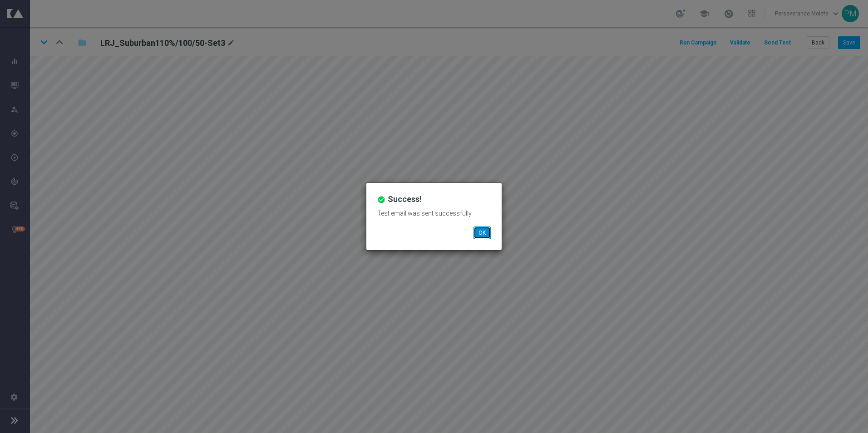
click at [482, 234] on button "OK" at bounding box center [482, 233] width 17 height 13
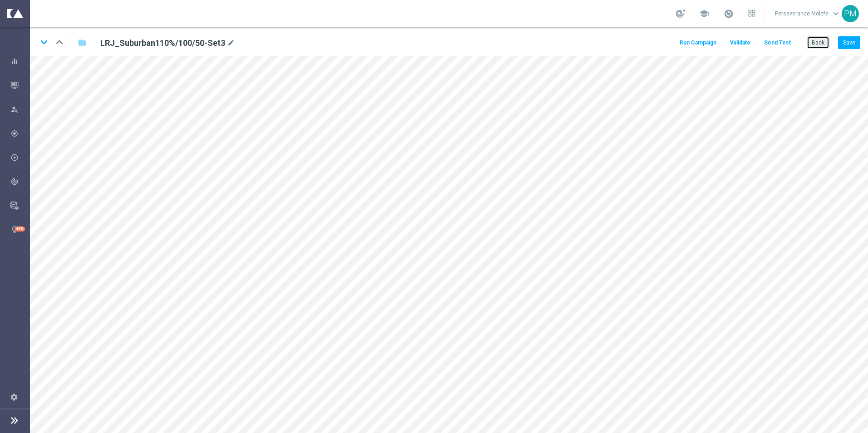
click at [811, 41] on button "Back" at bounding box center [818, 42] width 23 height 13
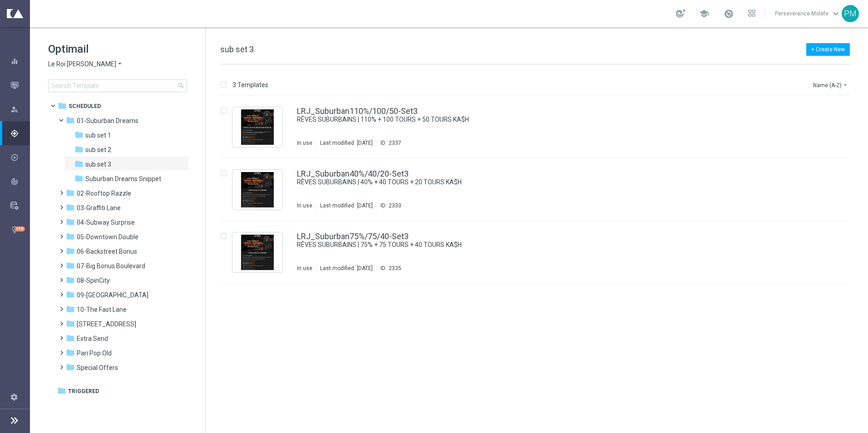
click at [87, 65] on span "Le Roi [PERSON_NAME]" at bounding box center [82, 64] width 68 height 9
click at [104, 156] on div "Casino Joka" at bounding box center [83, 150] width 68 height 11
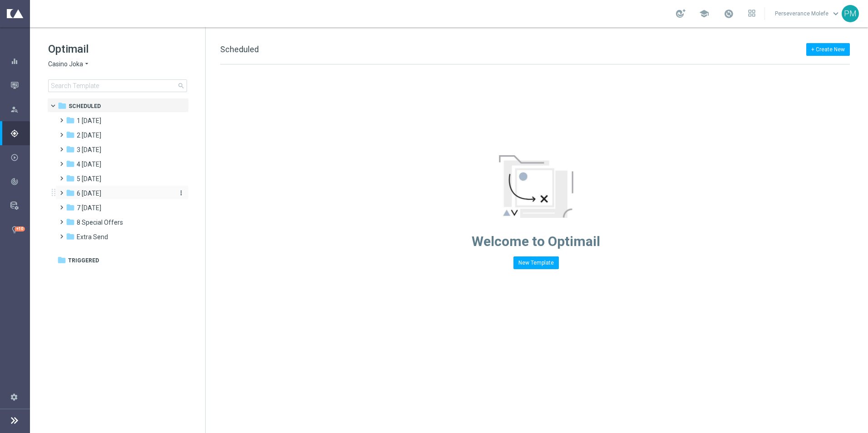
click at [113, 198] on div "folder 6 [DATE]" at bounding box center [118, 194] width 104 height 10
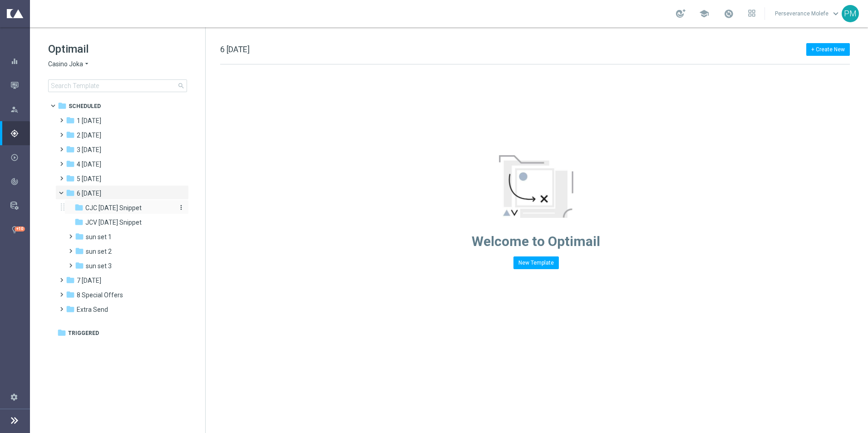
click at [129, 211] on span "CJC [DATE] Snippet" at bounding box center [113, 208] width 56 height 8
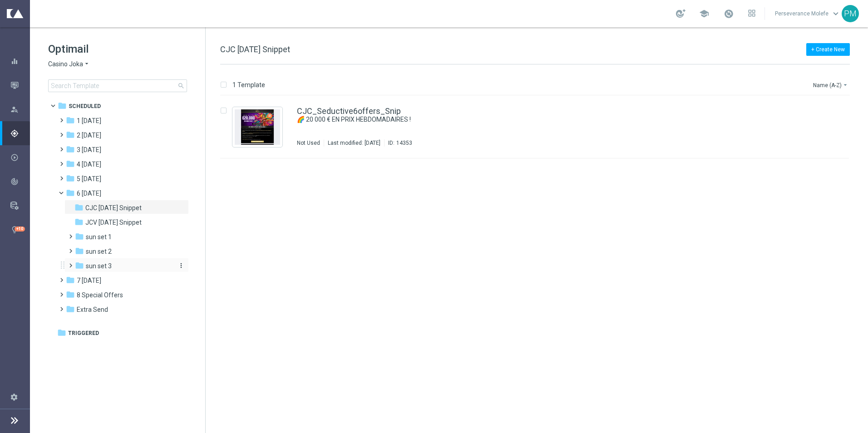
click at [110, 264] on span "sun set 3" at bounding box center [99, 266] width 26 height 8
click at [84, 65] on icon "arrow_drop_down" at bounding box center [86, 64] width 7 height 9
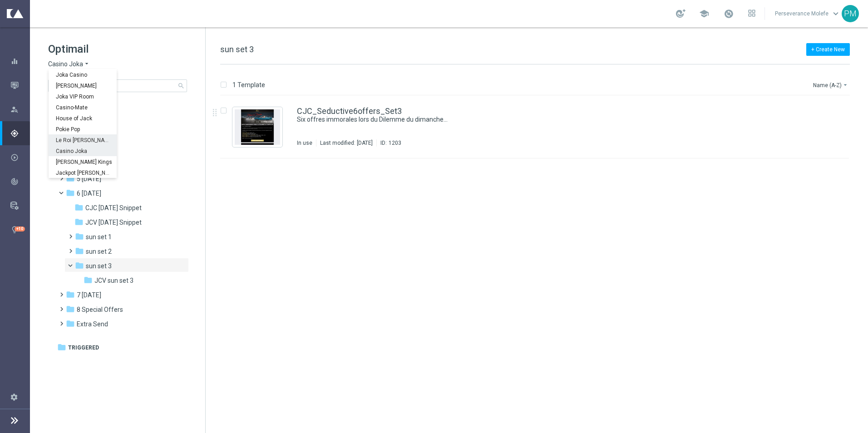
click at [93, 143] on div "Le Roi [PERSON_NAME]" at bounding box center [83, 139] width 68 height 11
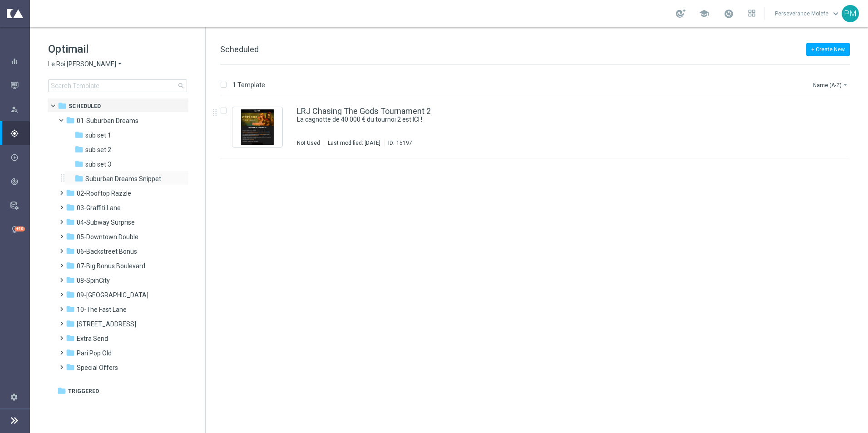
click at [138, 172] on div "folder Suburban Dreams Snippet more_vert" at bounding box center [126, 178] width 124 height 15
click at [137, 169] on div "folder sub set 3" at bounding box center [122, 164] width 97 height 10
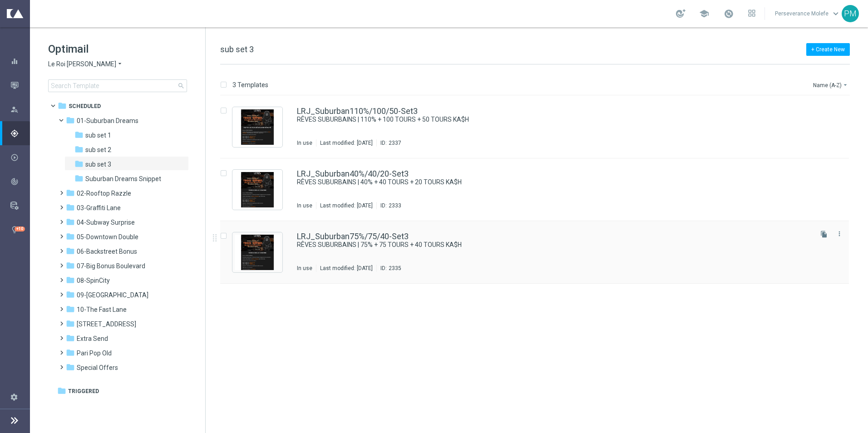
click at [383, 227] on div "LRJ_Suburban75%/75/40-Set3 RÊVES SUBURBAINS | 75% + 75 TOURS + 40 TOURS KA$H In…" at bounding box center [534, 252] width 629 height 63
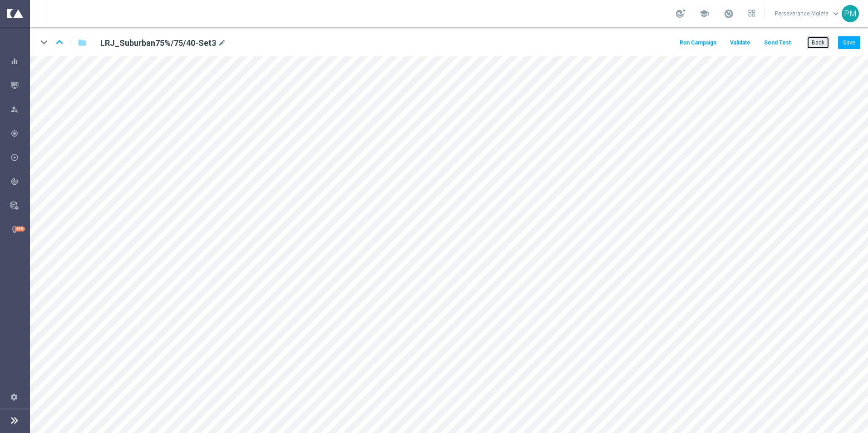
click at [821, 38] on button "Back" at bounding box center [818, 42] width 23 height 13
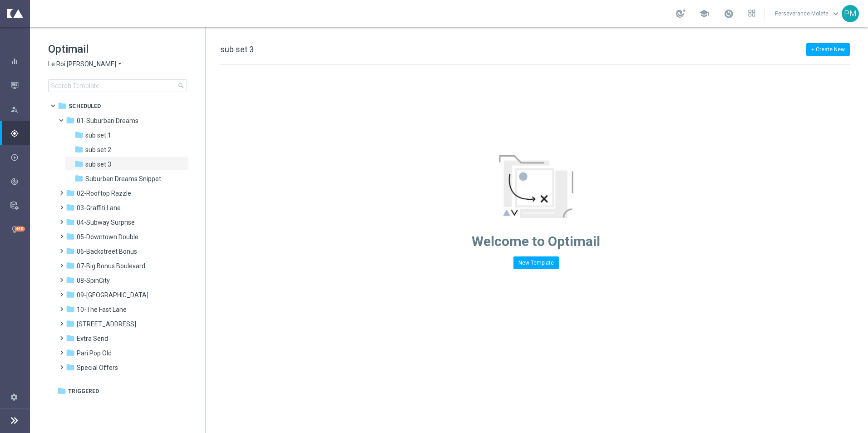
click at [116, 65] on icon "arrow_drop_down" at bounding box center [119, 64] width 7 height 9
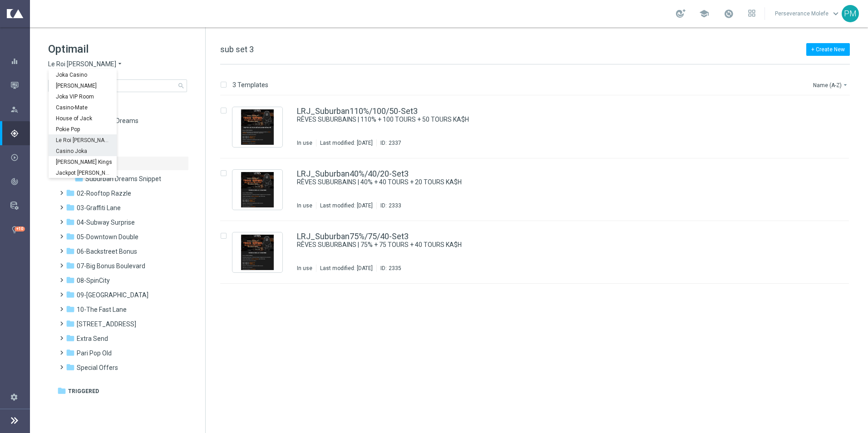
click at [0, 0] on span "Casino Joka" at bounding box center [0, 0] width 0 height 0
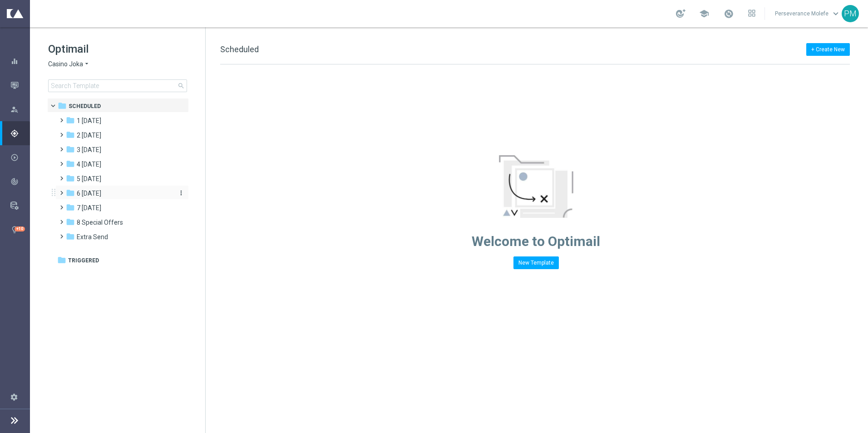
click at [101, 196] on span "6 [DATE]" at bounding box center [89, 193] width 25 height 8
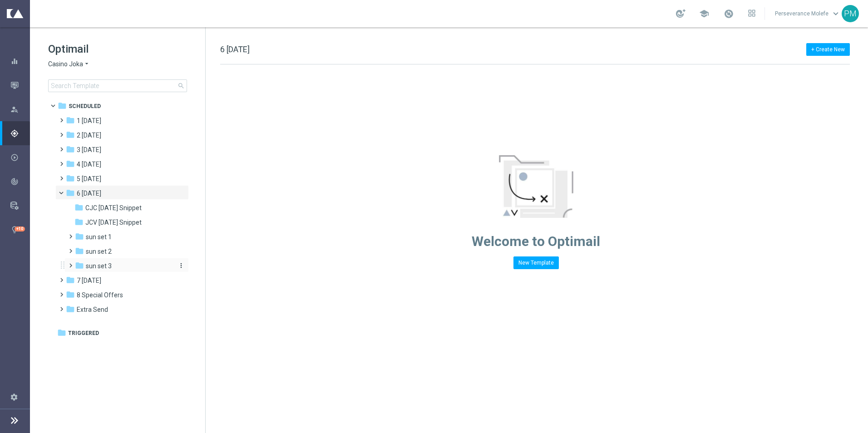
click at [124, 262] on div "folder sun set 3" at bounding box center [123, 266] width 97 height 10
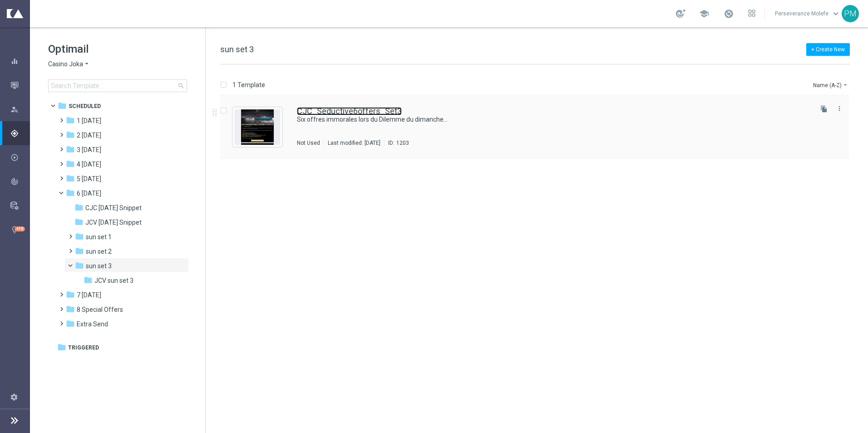
click at [332, 111] on link "CJC_Seductive6offers_Set3" at bounding box center [349, 111] width 105 height 8
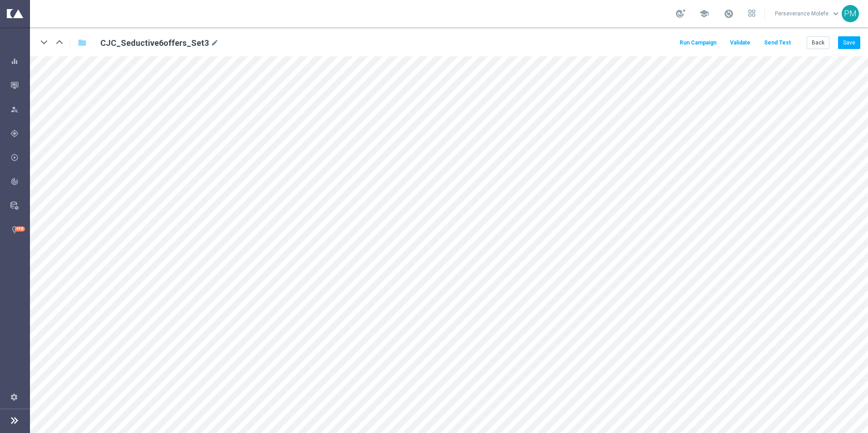
click at [780, 42] on button "Send Test" at bounding box center [778, 43] width 30 height 12
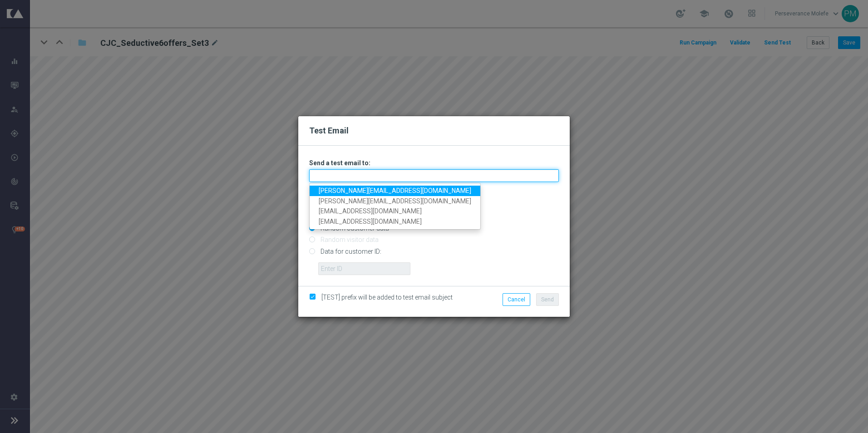
click at [358, 182] on input "text" at bounding box center [434, 175] width 250 height 13
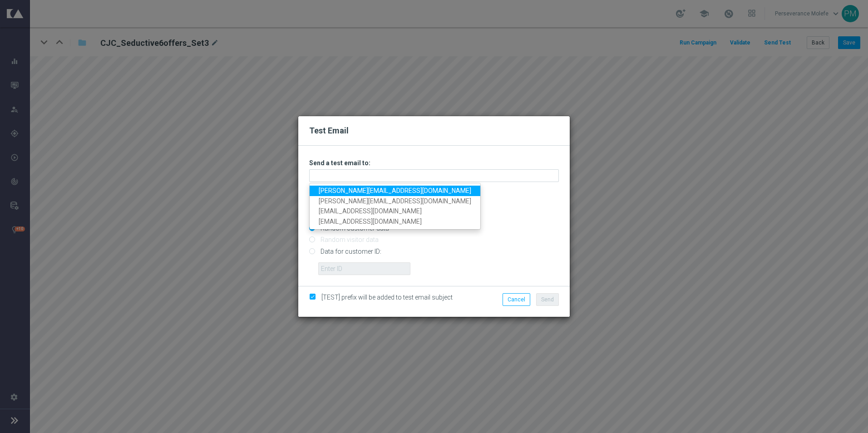
click at [352, 191] on link "[PERSON_NAME][EMAIL_ADDRESS][DOMAIN_NAME]" at bounding box center [395, 191] width 171 height 10
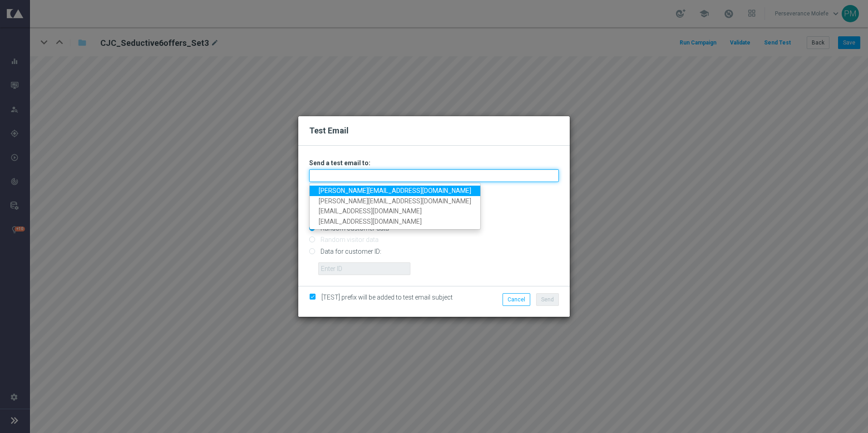
type input "[PERSON_NAME][EMAIL_ADDRESS][DOMAIN_NAME]"
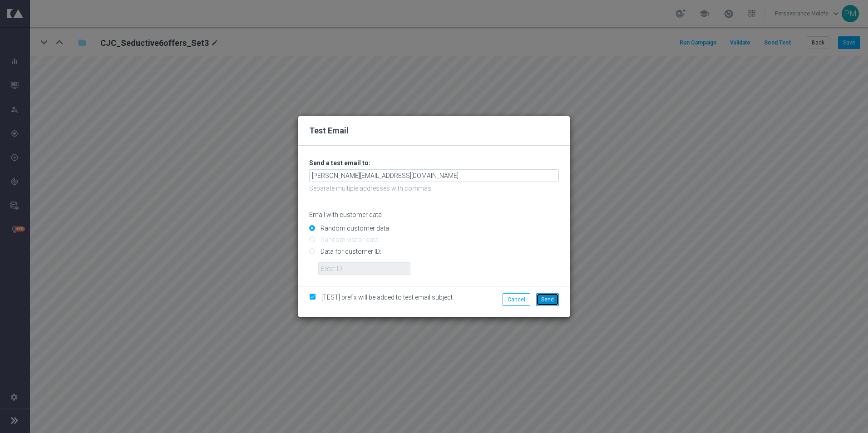
click at [555, 304] on button "Send" at bounding box center [547, 299] width 23 height 13
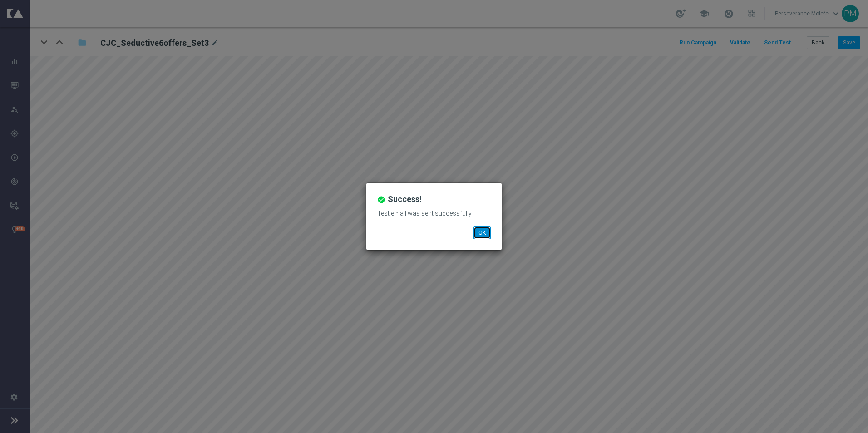
click at [479, 232] on button "OK" at bounding box center [482, 233] width 17 height 13
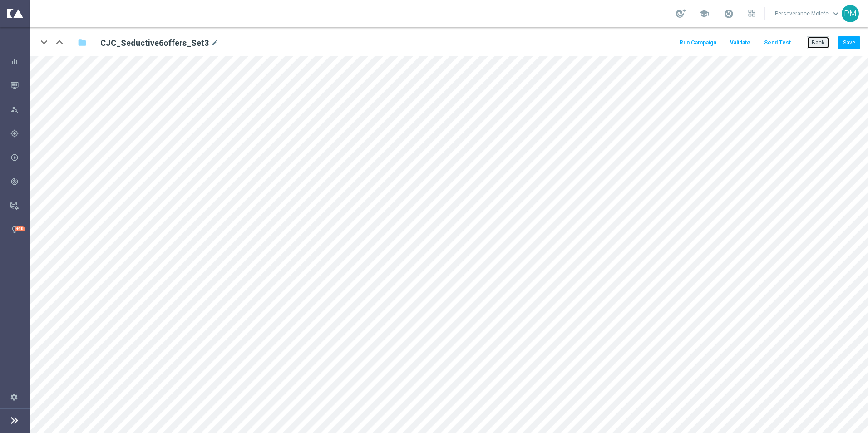
click at [814, 42] on button "Back" at bounding box center [818, 42] width 23 height 13
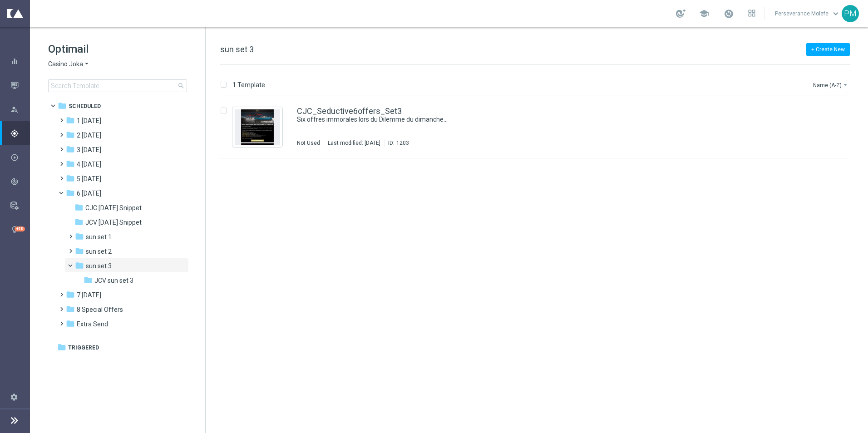
click at [84, 67] on icon "arrow_drop_down" at bounding box center [86, 64] width 7 height 9
click at [226, 197] on div "insert_drive_file CJC_Seductive6offers_Set3 Six offres immorales lors du Dilemm…" at bounding box center [538, 264] width 655 height 337
click at [125, 286] on div "folder JCV sun set 3" at bounding box center [128, 281] width 89 height 10
click at [340, 106] on div "JCV_Seductive6offers_Set3 Six offres immorales lors du Dilemme du [DATE]... In …" at bounding box center [534, 127] width 629 height 63
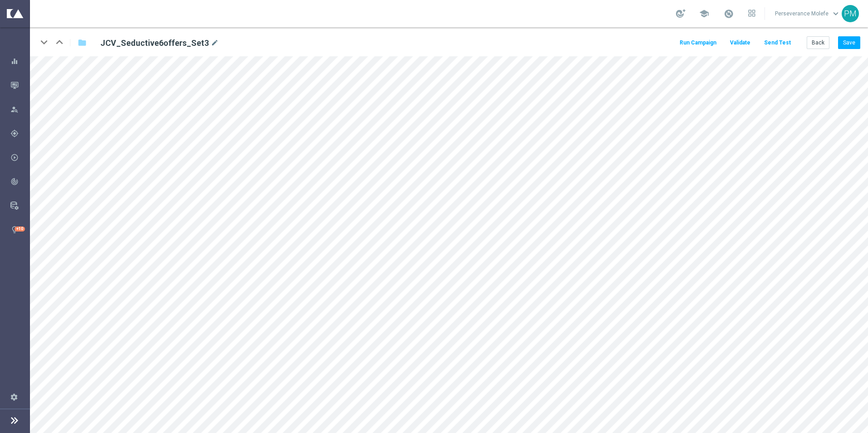
click at [770, 42] on button "Send Test" at bounding box center [778, 43] width 30 height 12
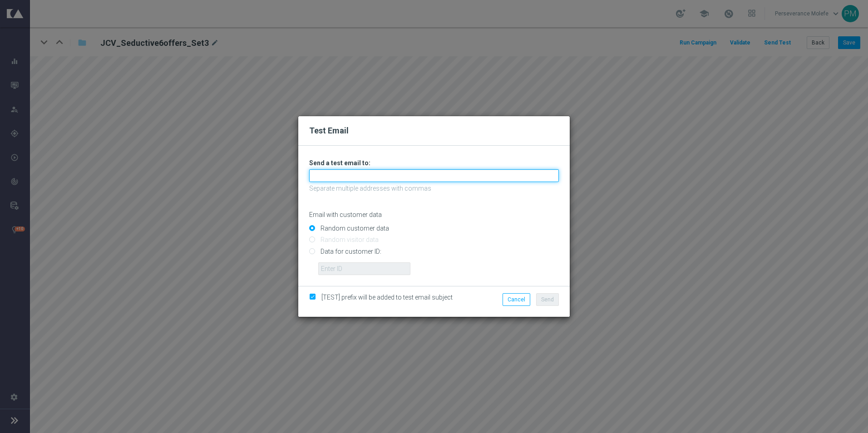
click at [362, 173] on input "text" at bounding box center [434, 175] width 250 height 13
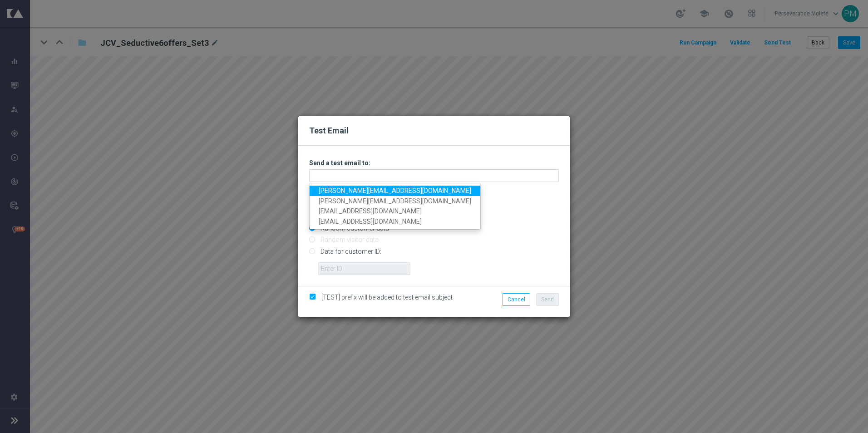
click at [343, 188] on link "[PERSON_NAME][EMAIL_ADDRESS][DOMAIN_NAME]" at bounding box center [395, 191] width 171 height 10
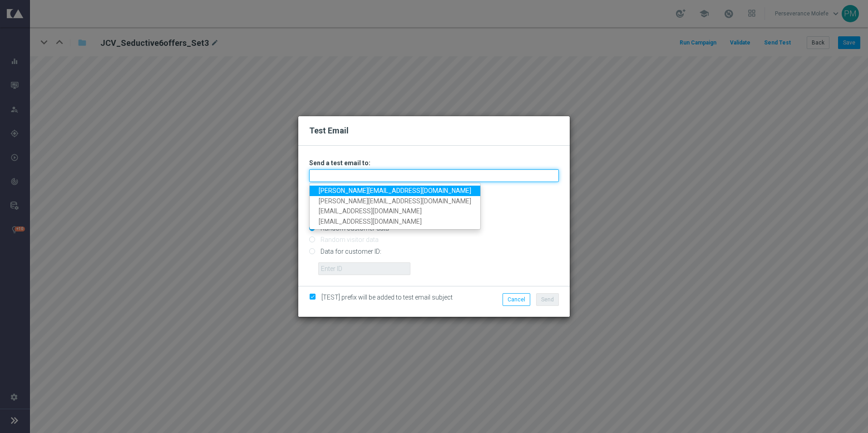
type input "[PERSON_NAME][EMAIL_ADDRESS][DOMAIN_NAME]"
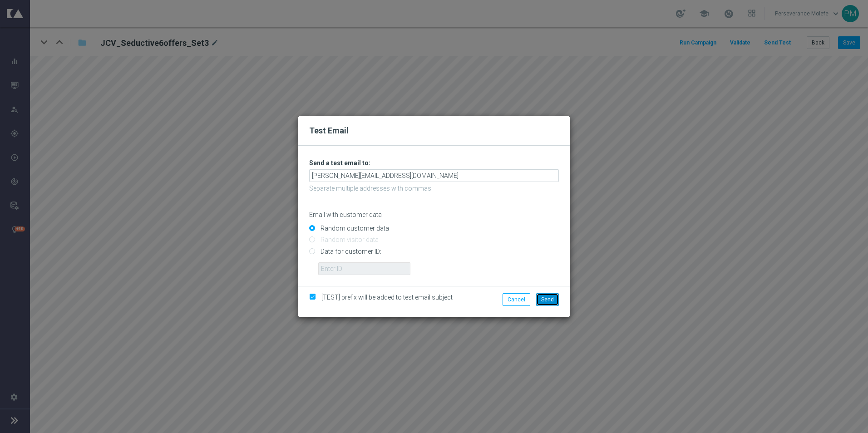
click at [544, 295] on button "Send" at bounding box center [547, 299] width 23 height 13
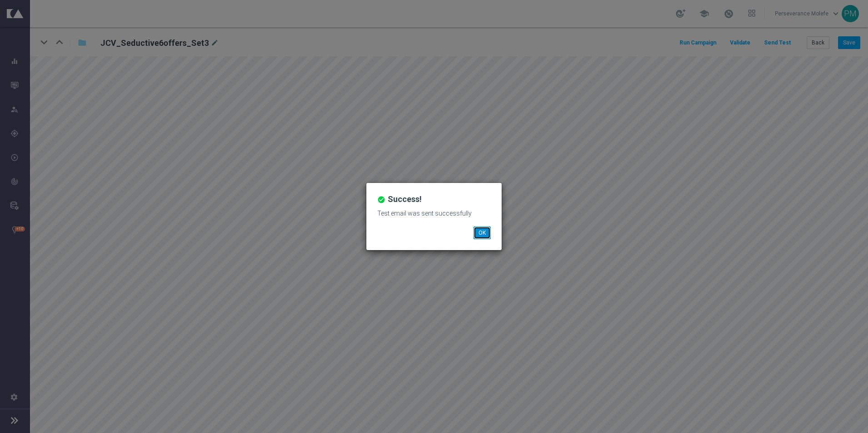
click at [482, 234] on button "OK" at bounding box center [482, 233] width 17 height 13
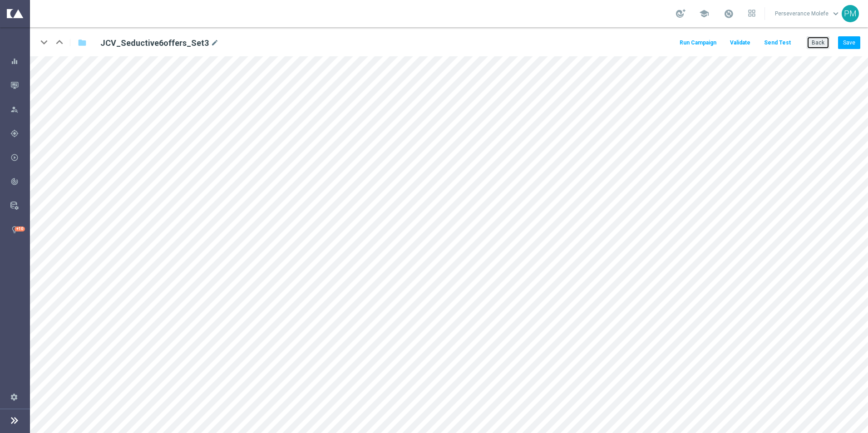
click at [813, 41] on button "Back" at bounding box center [818, 42] width 23 height 13
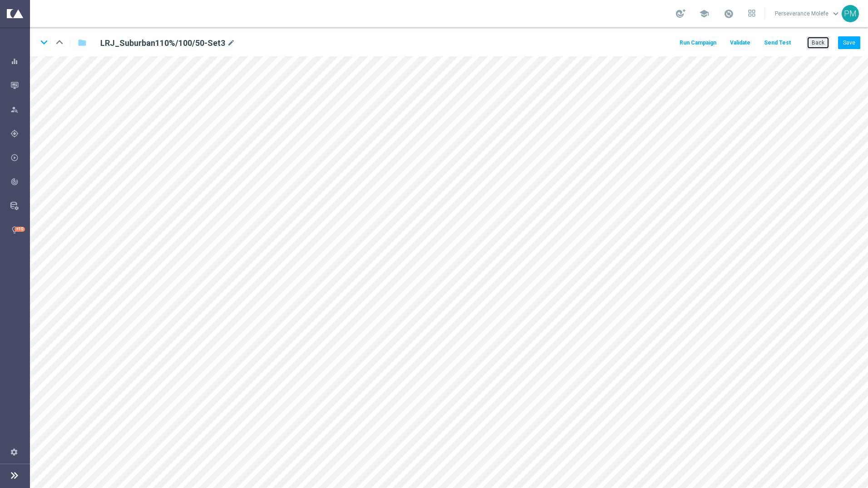
click at [819, 42] on button "Back" at bounding box center [818, 42] width 23 height 13
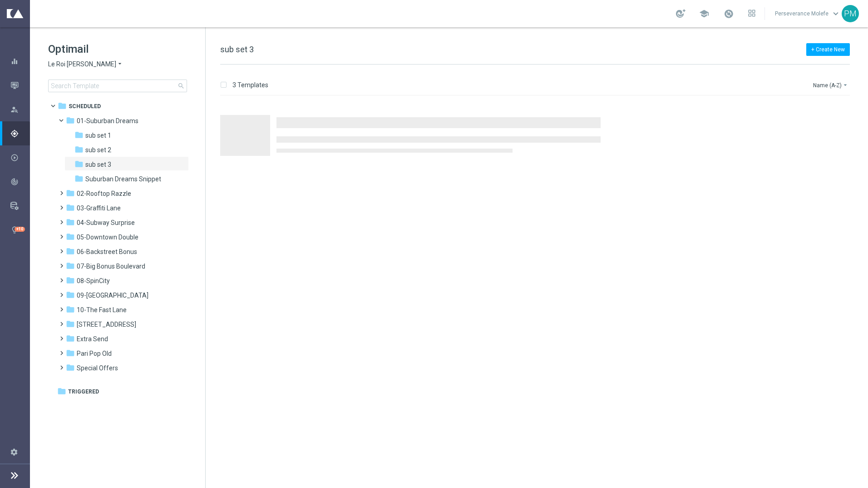
click at [80, 70] on div "Optimail Le Roi [PERSON_NAME] × Le Roi [PERSON_NAME] search" at bounding box center [126, 67] width 157 height 50
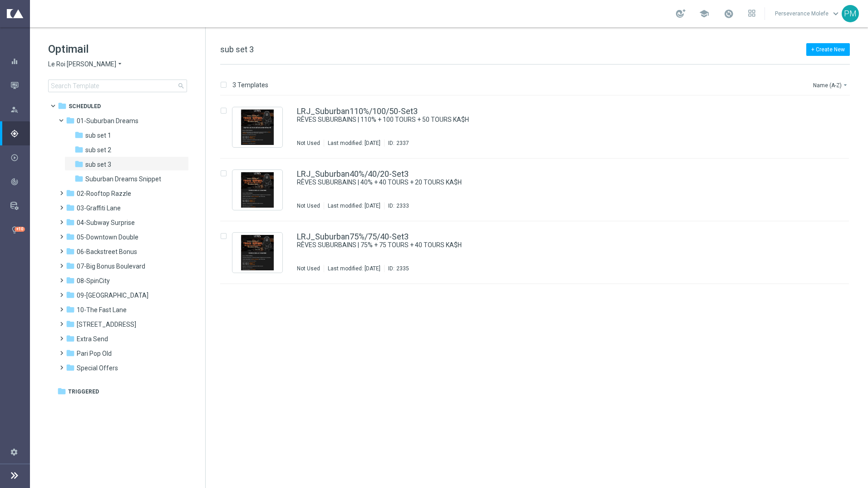
click at [78, 65] on span "Le Roi [PERSON_NAME]" at bounding box center [82, 64] width 68 height 9
click at [79, 145] on div "Le Roi [PERSON_NAME]" at bounding box center [83, 139] width 68 height 11
click at [70, 65] on span "Le Roi [PERSON_NAME]" at bounding box center [82, 64] width 68 height 9
click at [75, 148] on div "Casino Joka" at bounding box center [83, 150] width 68 height 11
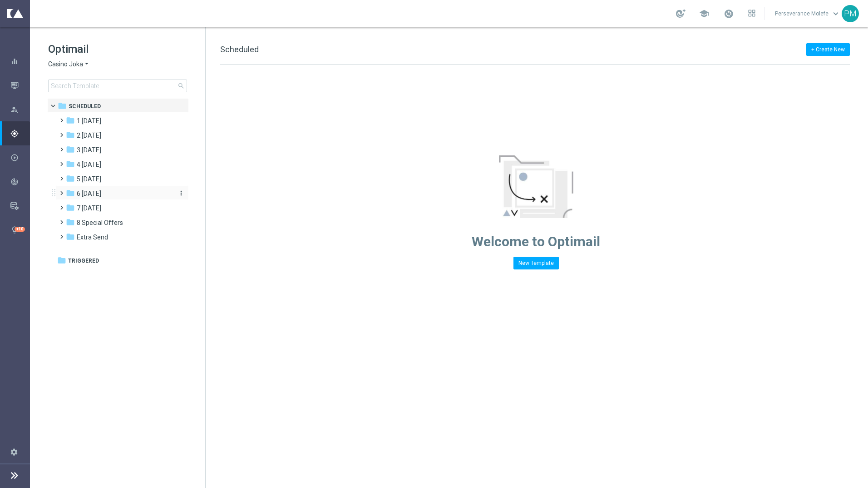
click at [89, 192] on span "6 [DATE]" at bounding box center [89, 193] width 25 height 8
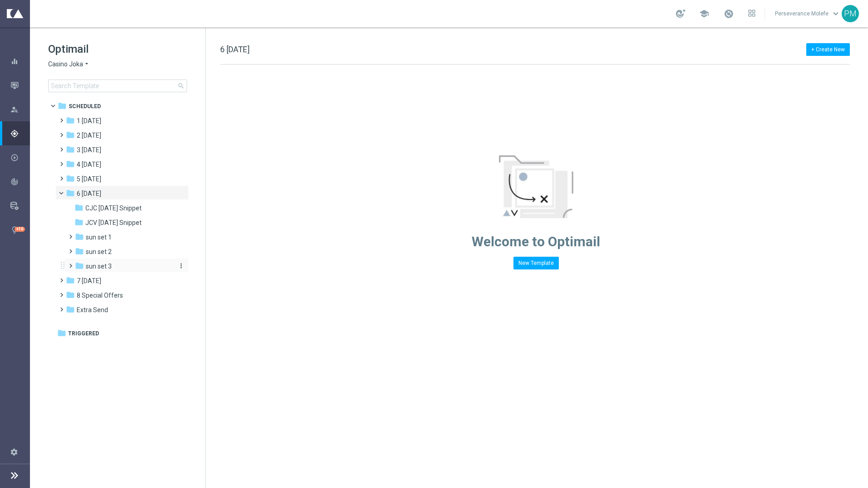
click at [132, 264] on div "folder sun set 3" at bounding box center [123, 266] width 97 height 10
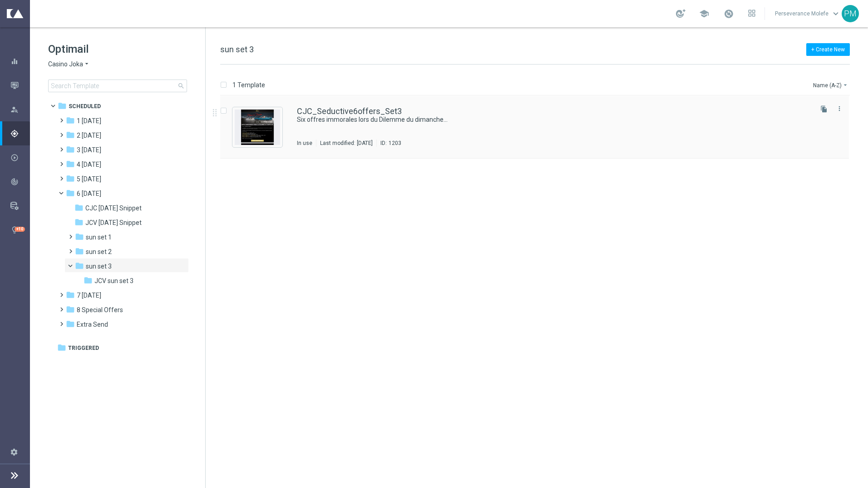
click at [351, 105] on div "CJC_Seductive6offers_Set3 Six offres immorales lors du Dilemme du dimanche... I…" at bounding box center [534, 127] width 629 height 63
